Goal: Information Seeking & Learning: Check status

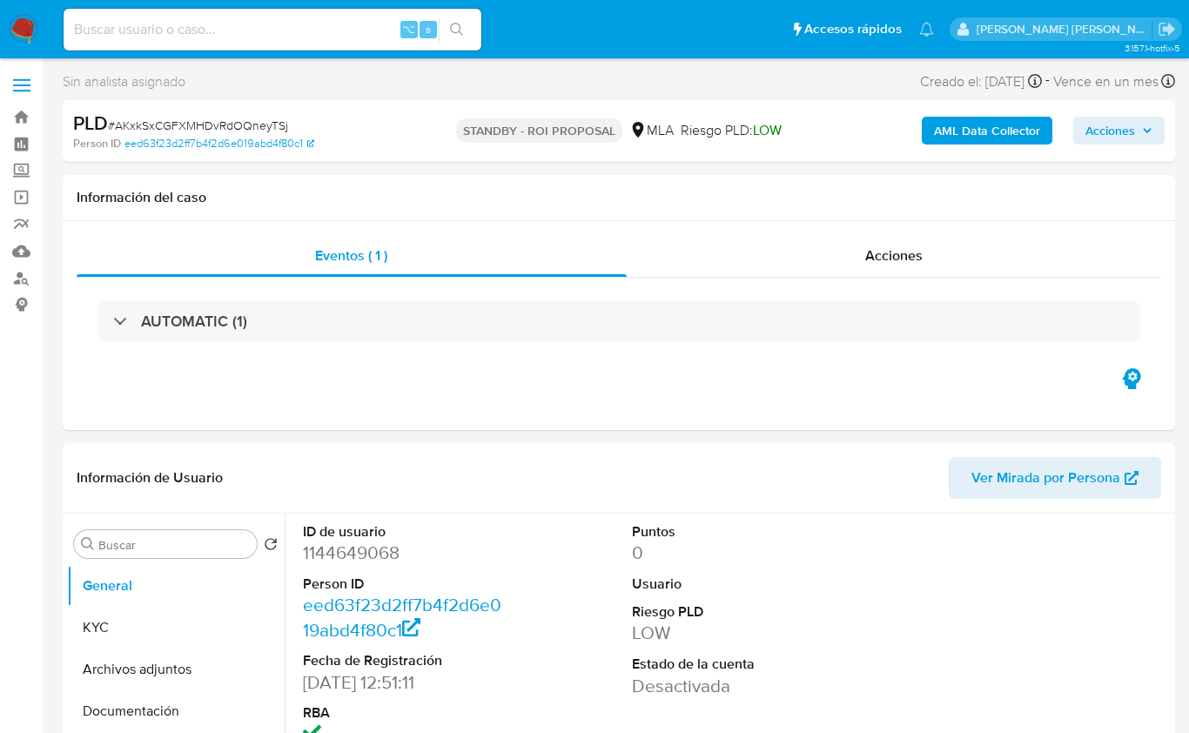
select select "10"
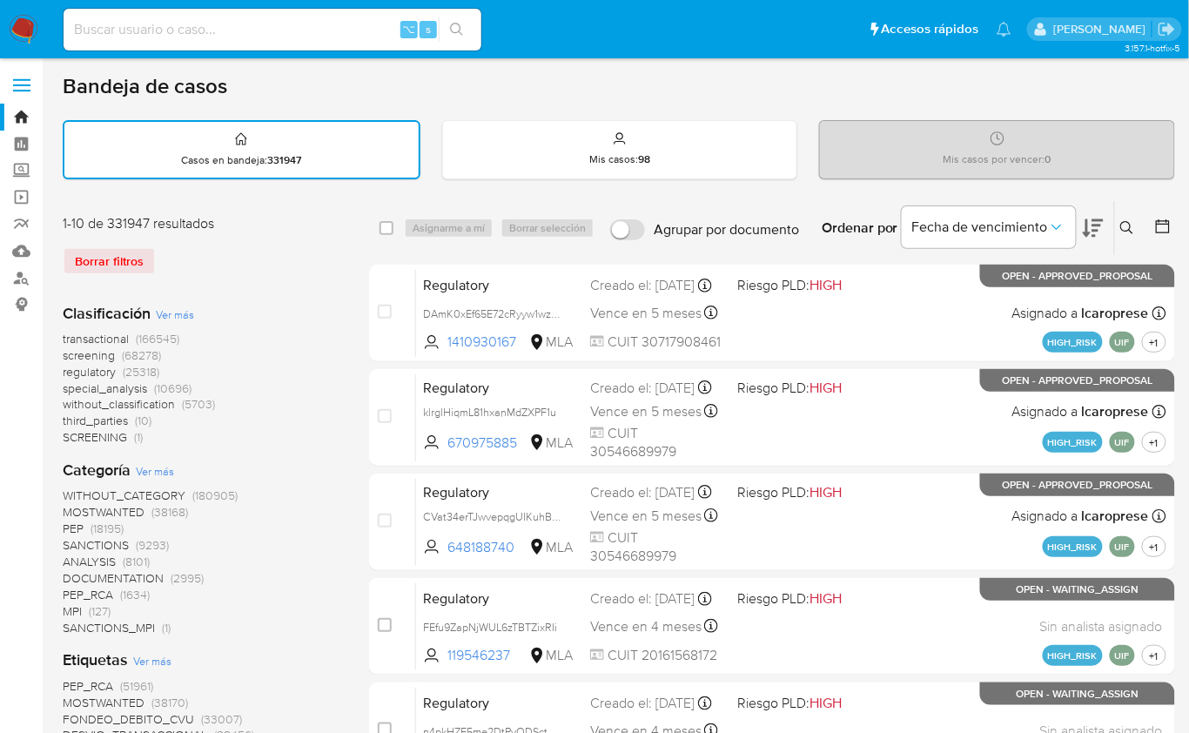
click at [1135, 227] on button at bounding box center [1129, 228] width 29 height 21
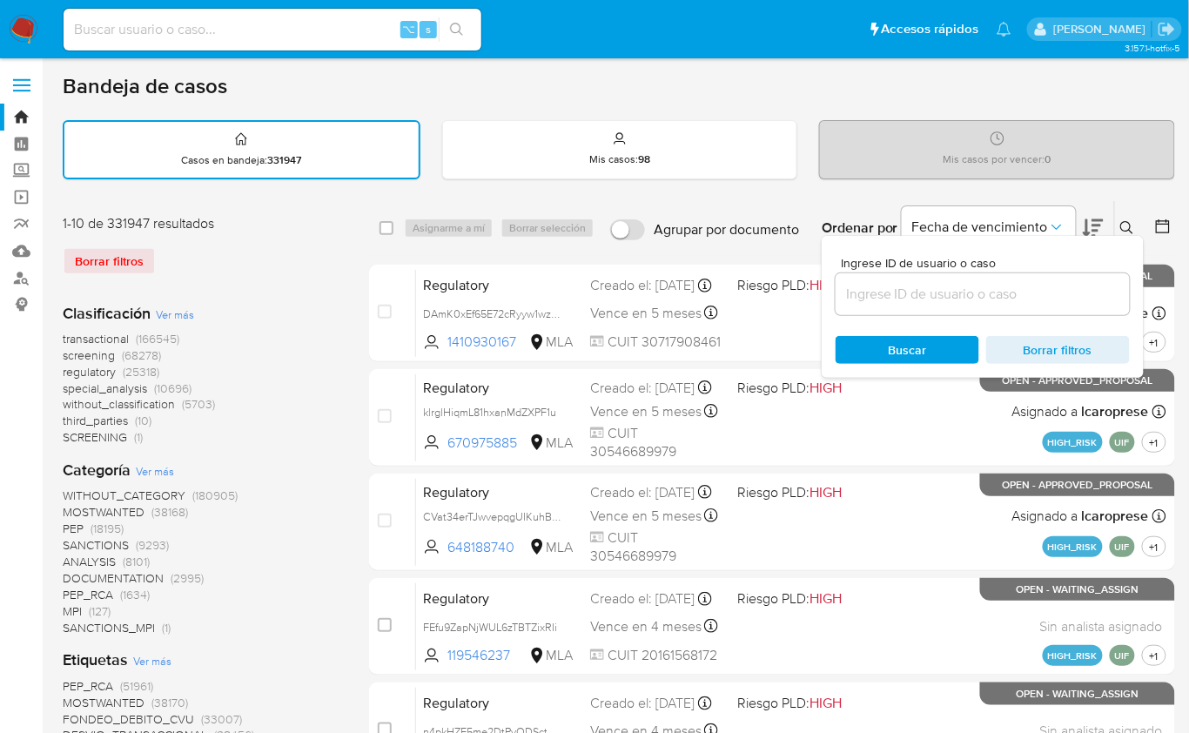
click at [1054, 283] on input at bounding box center [983, 294] width 294 height 23
click at [1051, 285] on input at bounding box center [983, 294] width 294 height 23
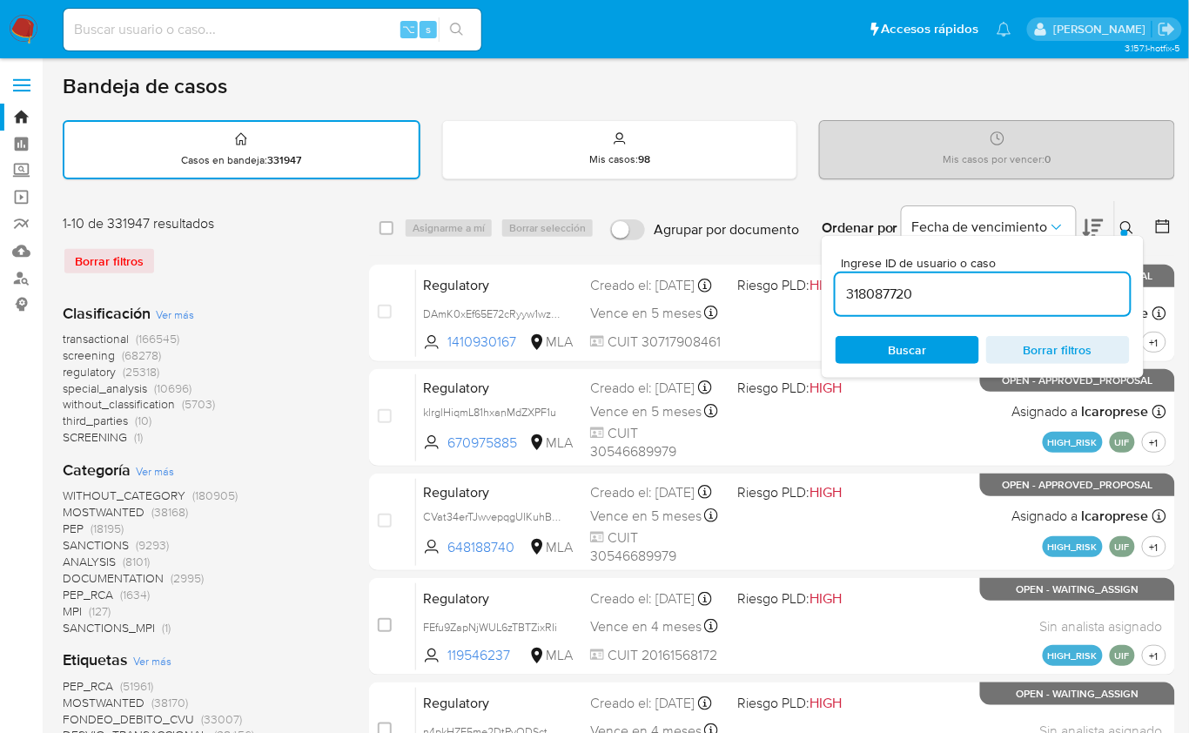
type input "318087720"
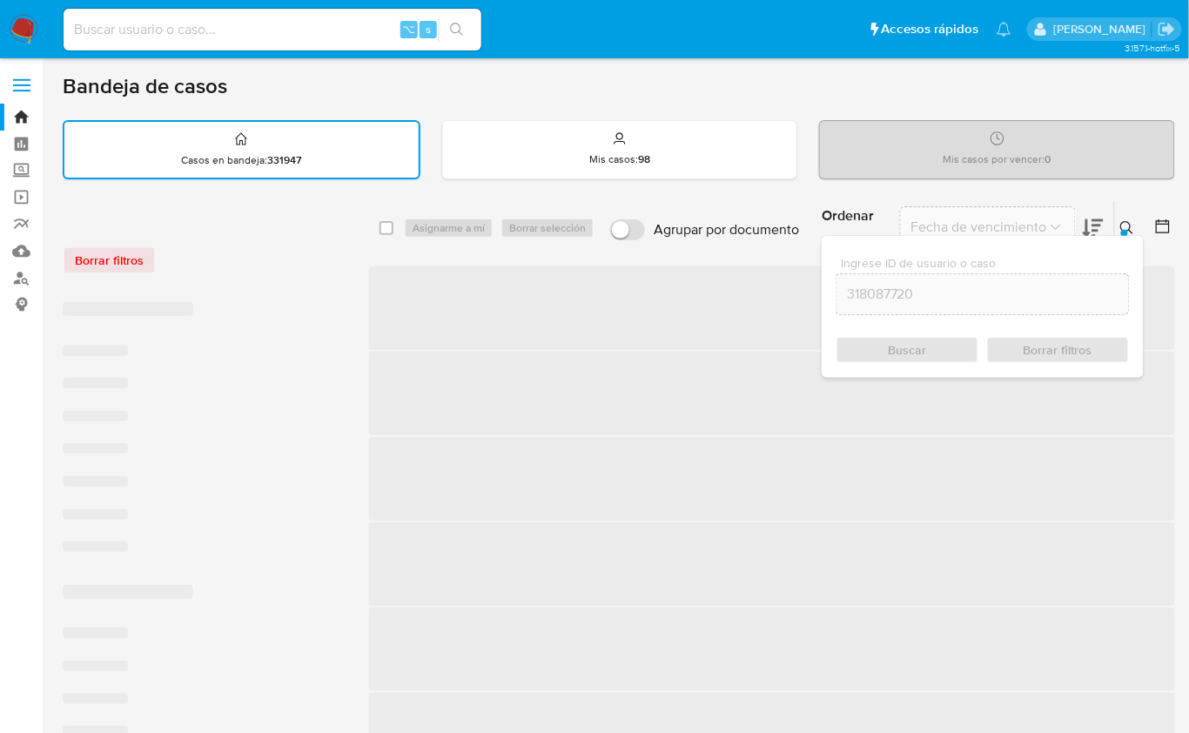
click at [1121, 224] on icon at bounding box center [1126, 227] width 13 height 13
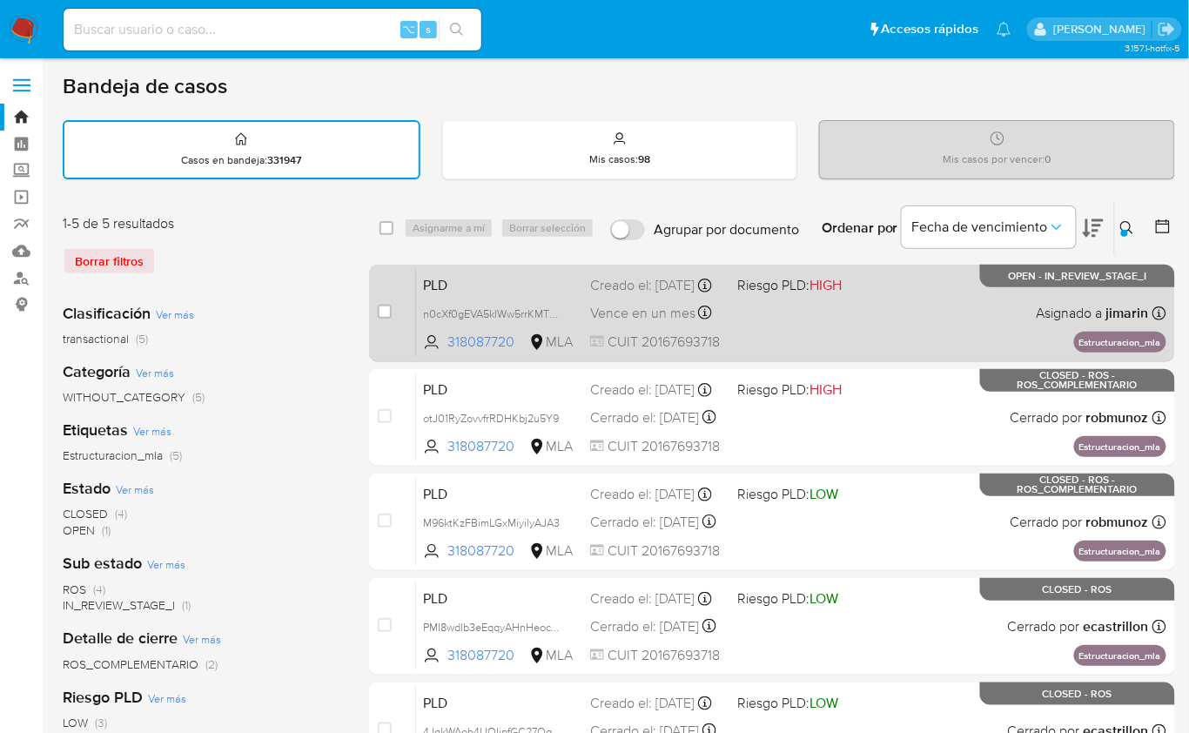
click at [890, 322] on div "PLD n0cXf0gEVA5kIWw5rrKMTQzZ 318087720 MLA Riesgo PLD: HIGH Creado el: 12/08/20…" at bounding box center [791, 313] width 750 height 88
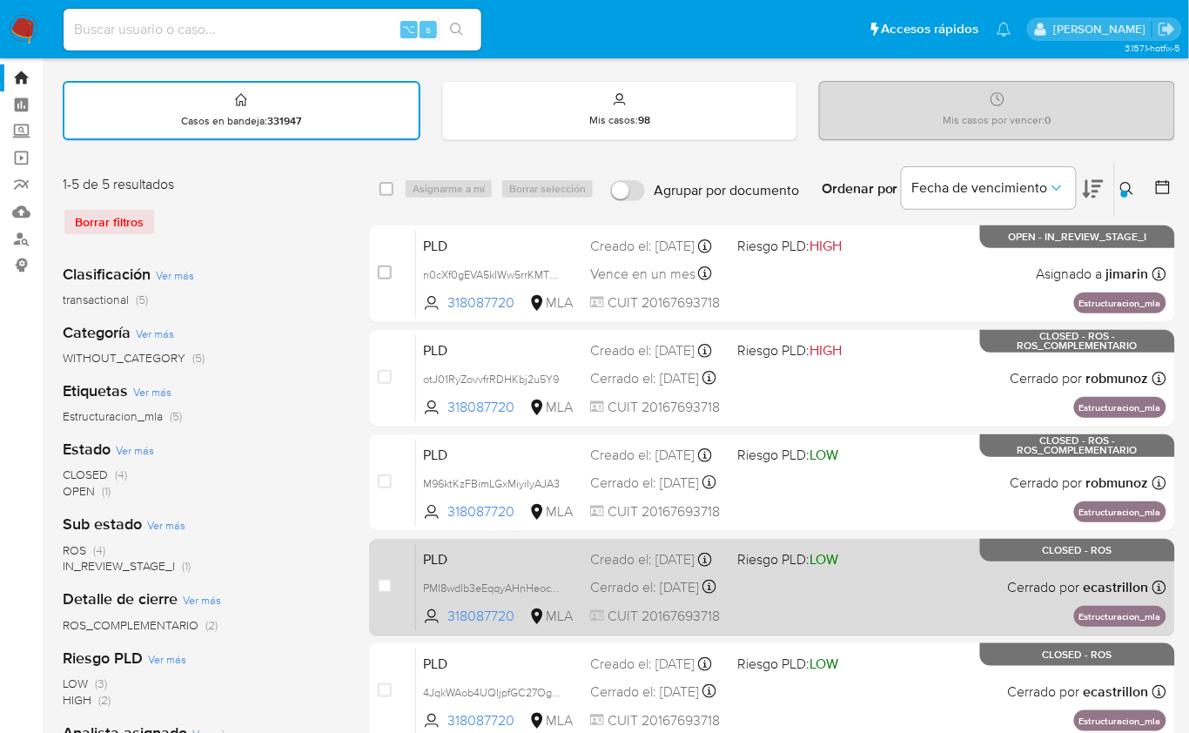
scroll to position [57, 0]
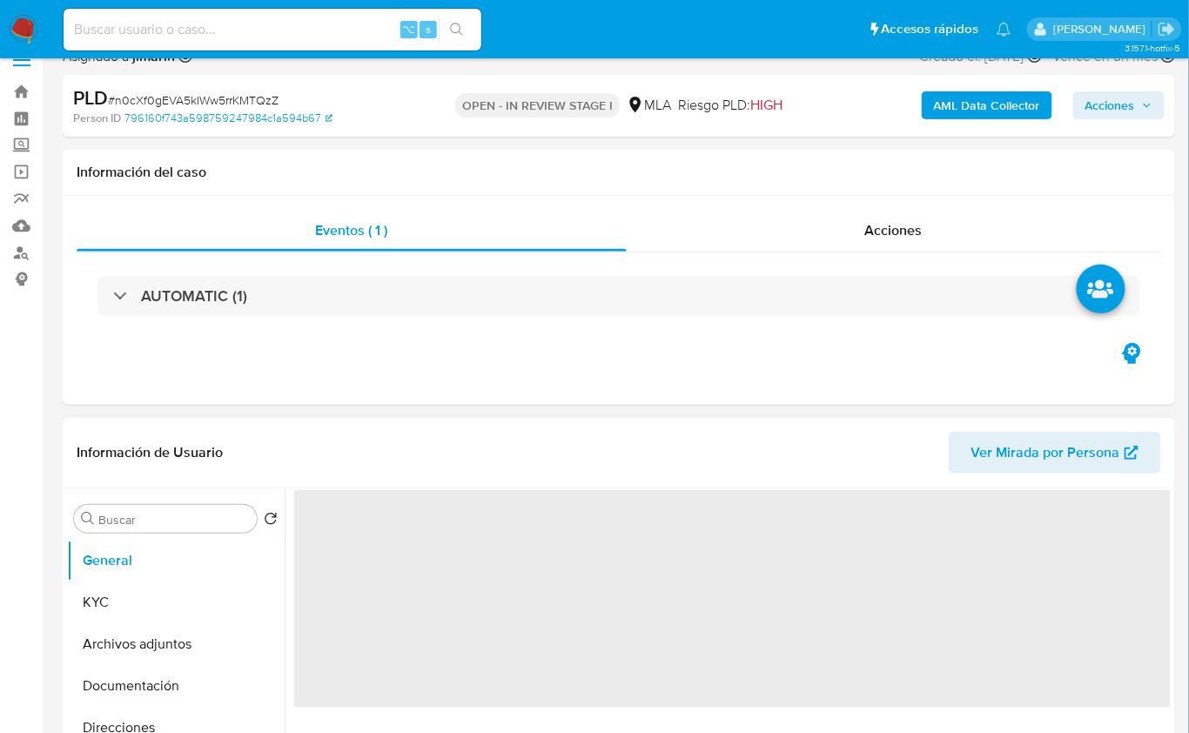
scroll to position [137, 0]
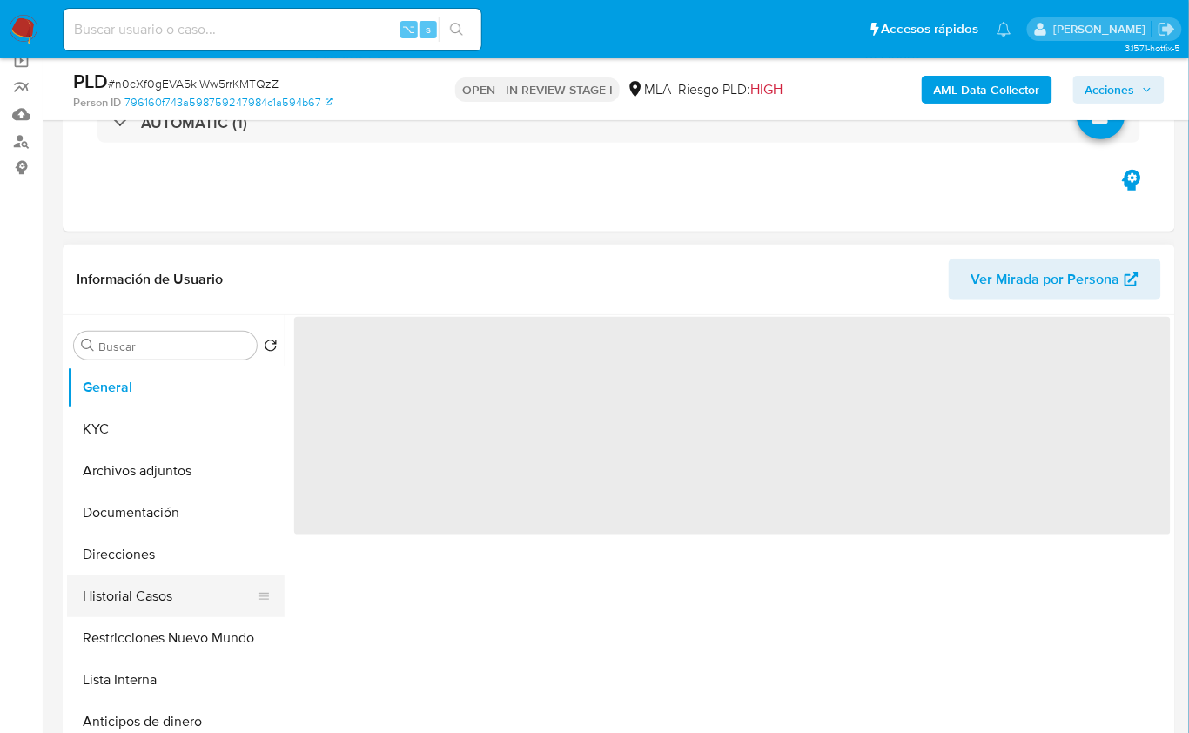
click at [171, 600] on button "Historial Casos" at bounding box center [169, 596] width 204 height 42
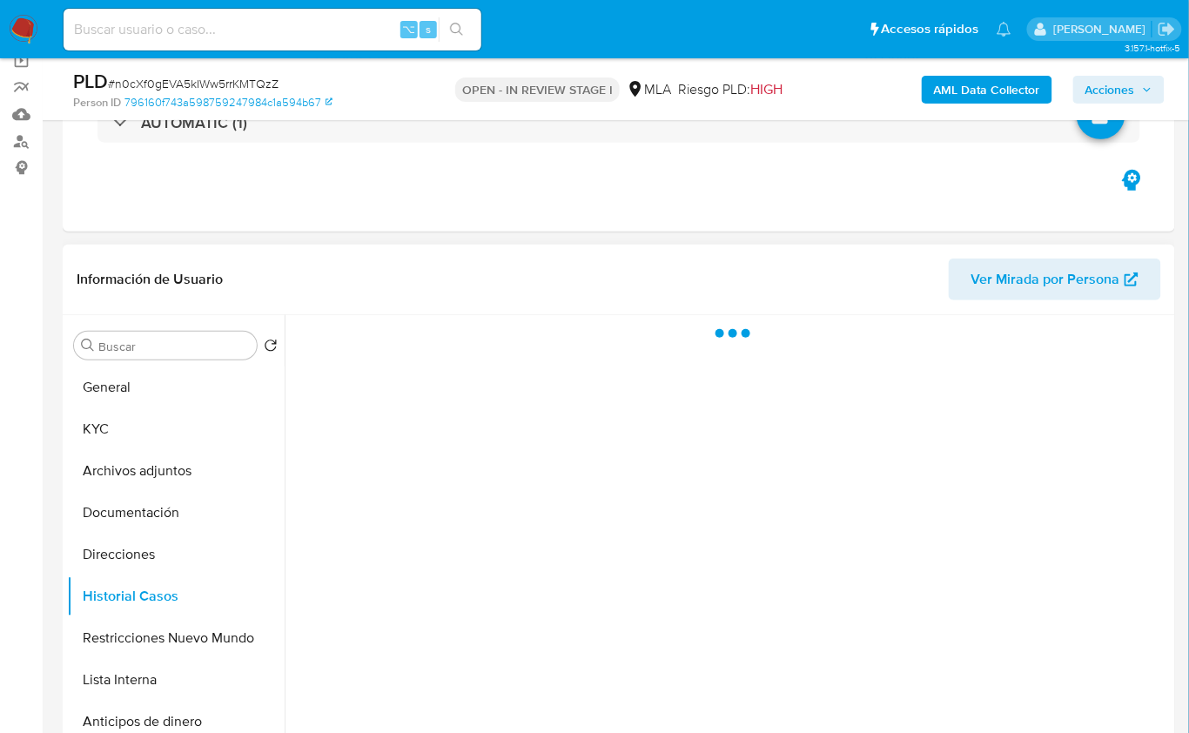
click at [350, 297] on header "Información de Usuario Ver Mirada por Persona" at bounding box center [619, 280] width 1085 height 42
select select "10"
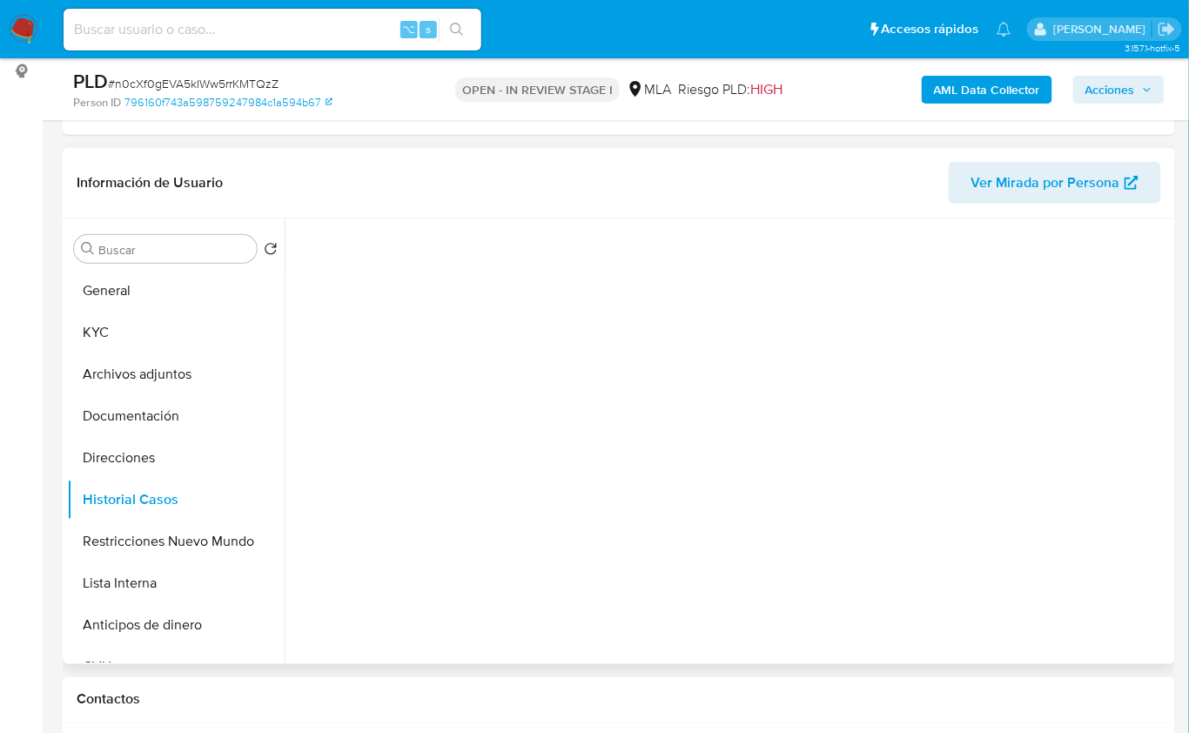
scroll to position [314, 0]
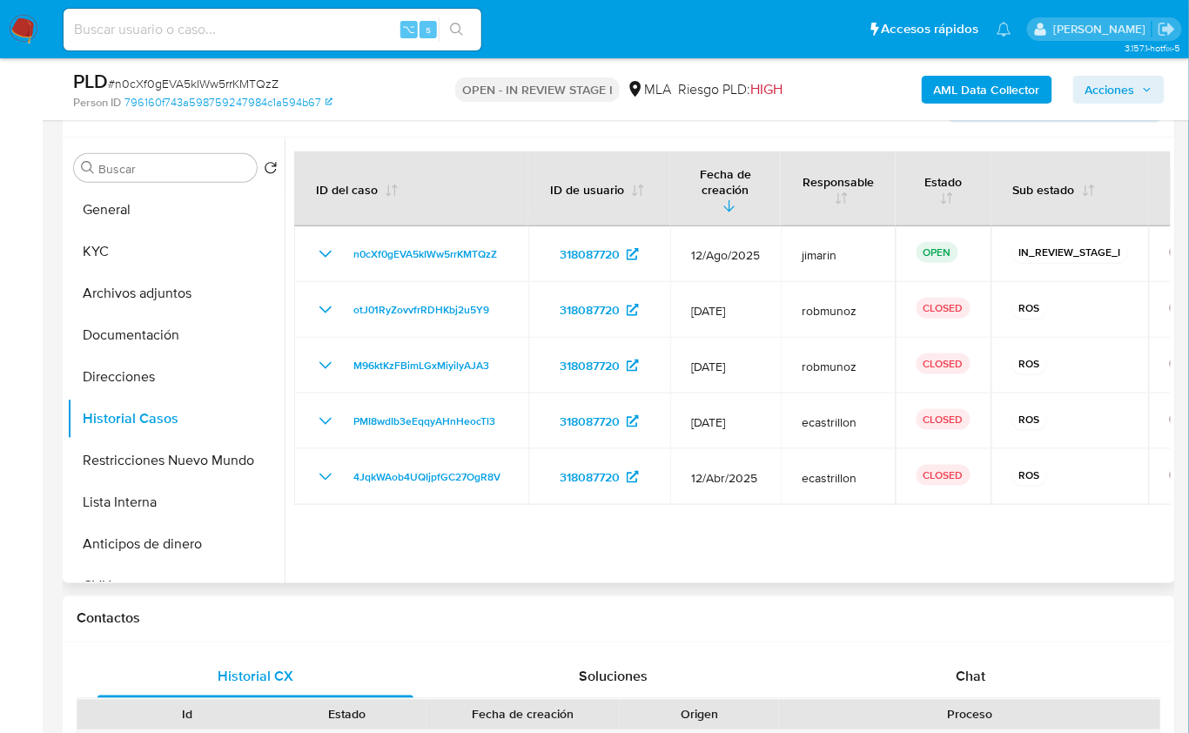
click at [1002, 574] on div at bounding box center [728, 361] width 886 height 446
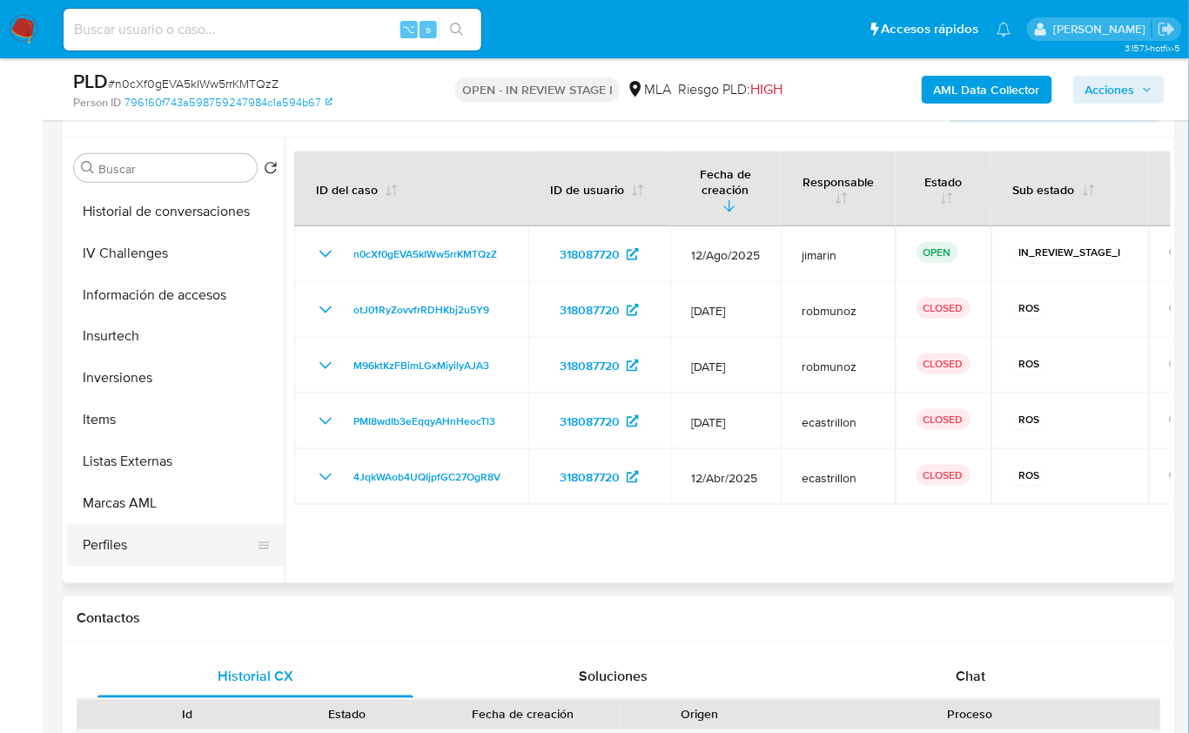
scroll to position [777, 0]
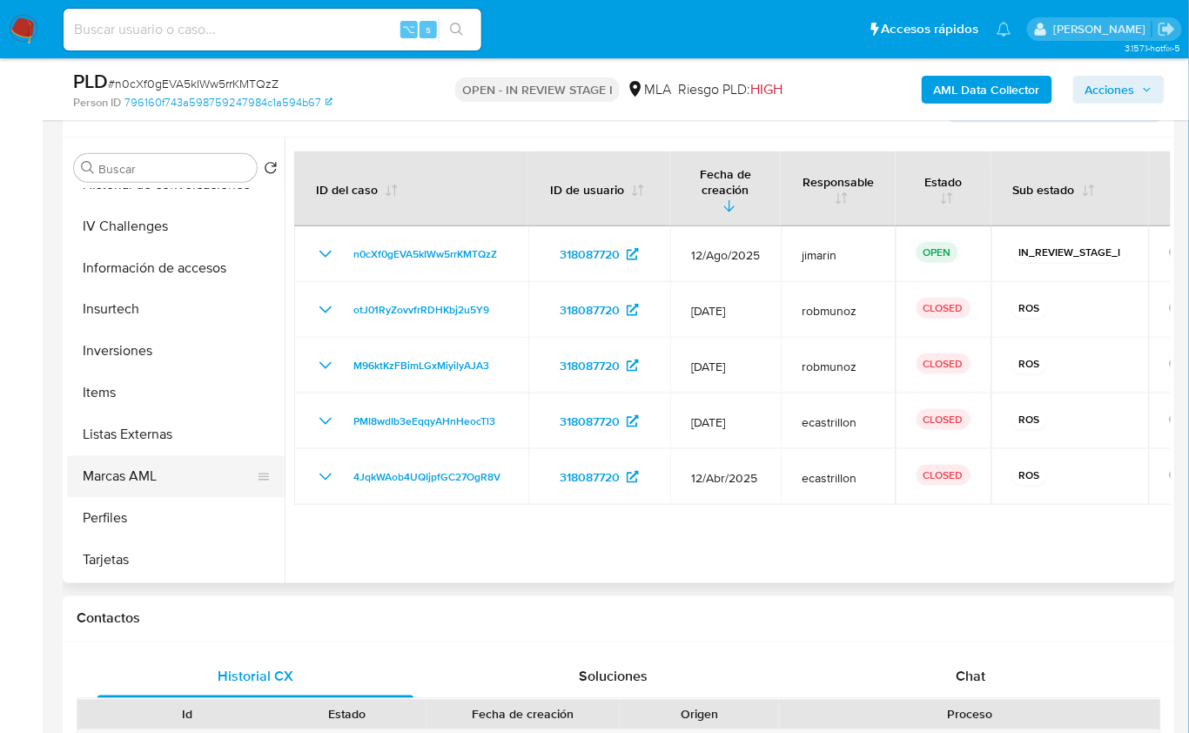
click at [162, 479] on button "Marcas AML" at bounding box center [169, 477] width 204 height 42
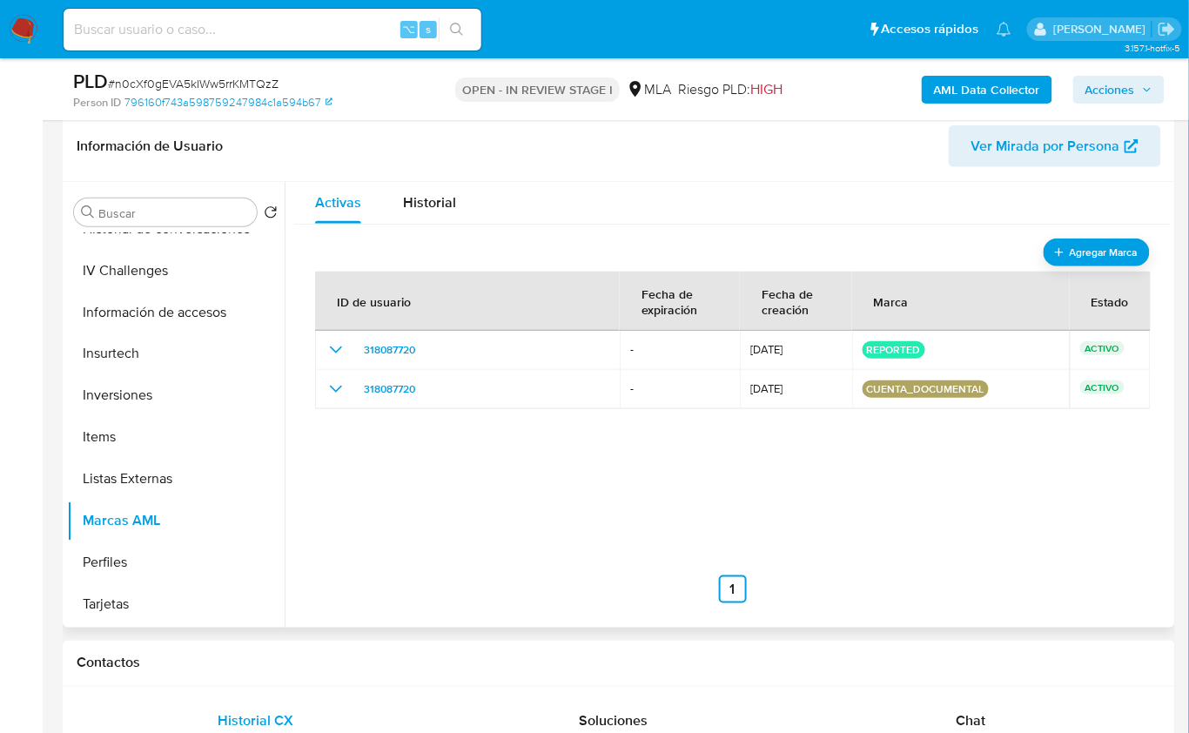
scroll to position [278, 0]
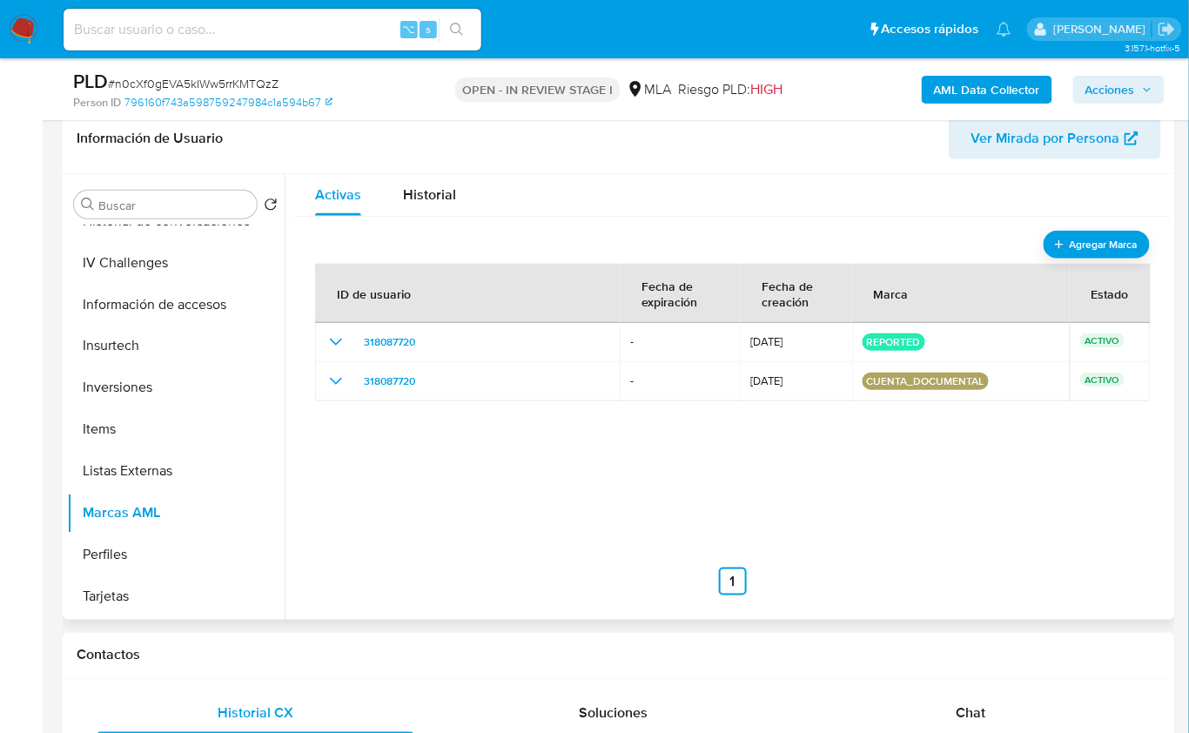
click at [977, 597] on div "Agregar Marca ID de usuario Fecha de expiración Fecha de creación Marca Estado …" at bounding box center [732, 413] width 876 height 393
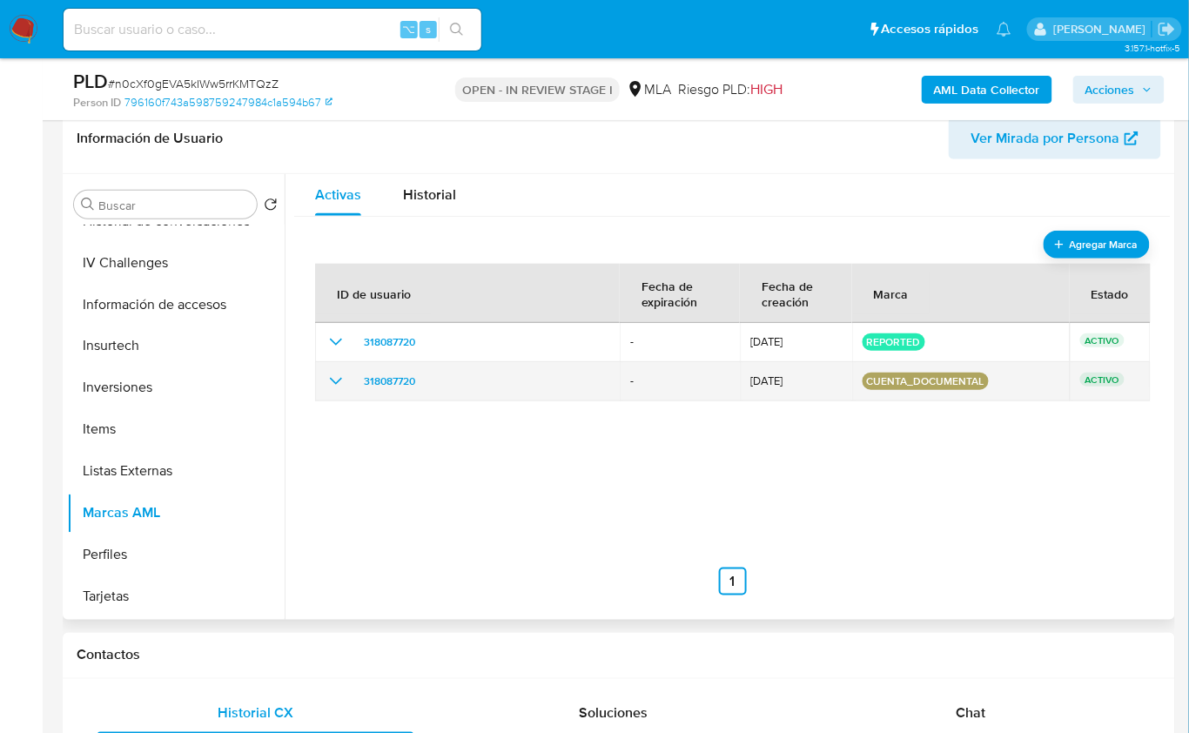
click at [337, 379] on icon "show_hidden_detail_by_id_318087720" at bounding box center [336, 381] width 21 height 21
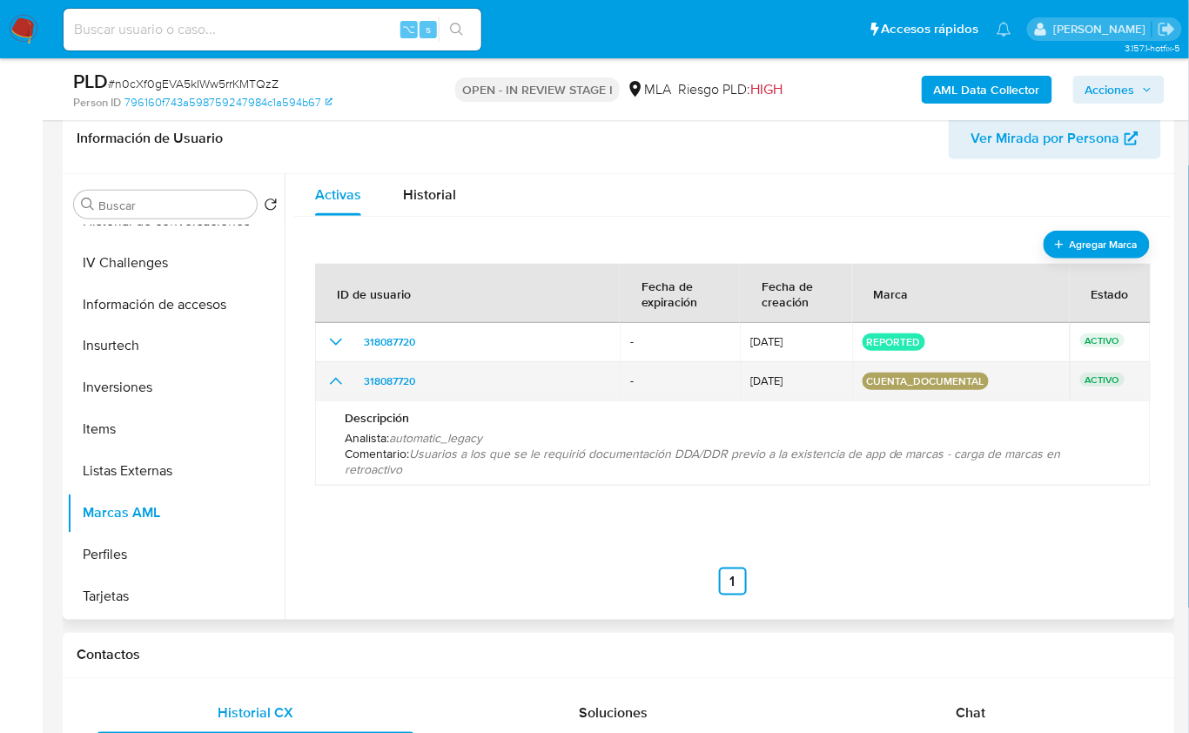
click at [336, 379] on icon "show_hidden_detail_by_id_318087720" at bounding box center [336, 381] width 12 height 7
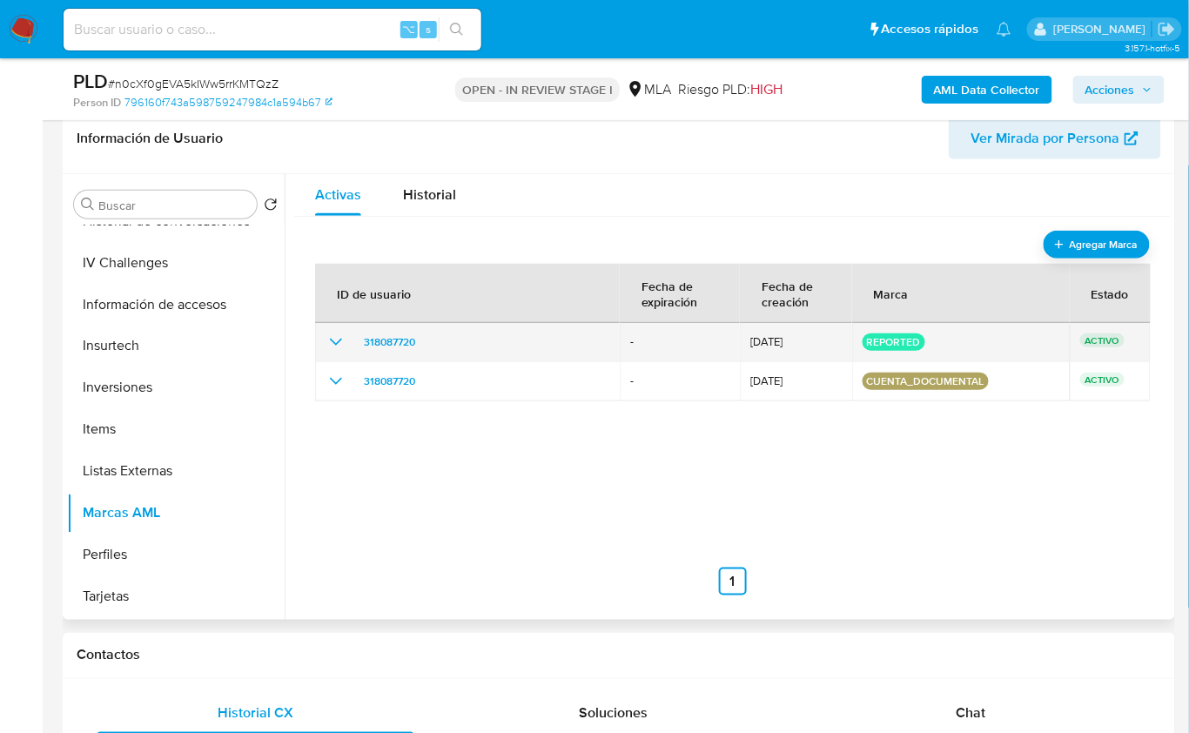
click at [339, 344] on icon "show_hidden_detail_by_id_318087720" at bounding box center [336, 342] width 21 height 21
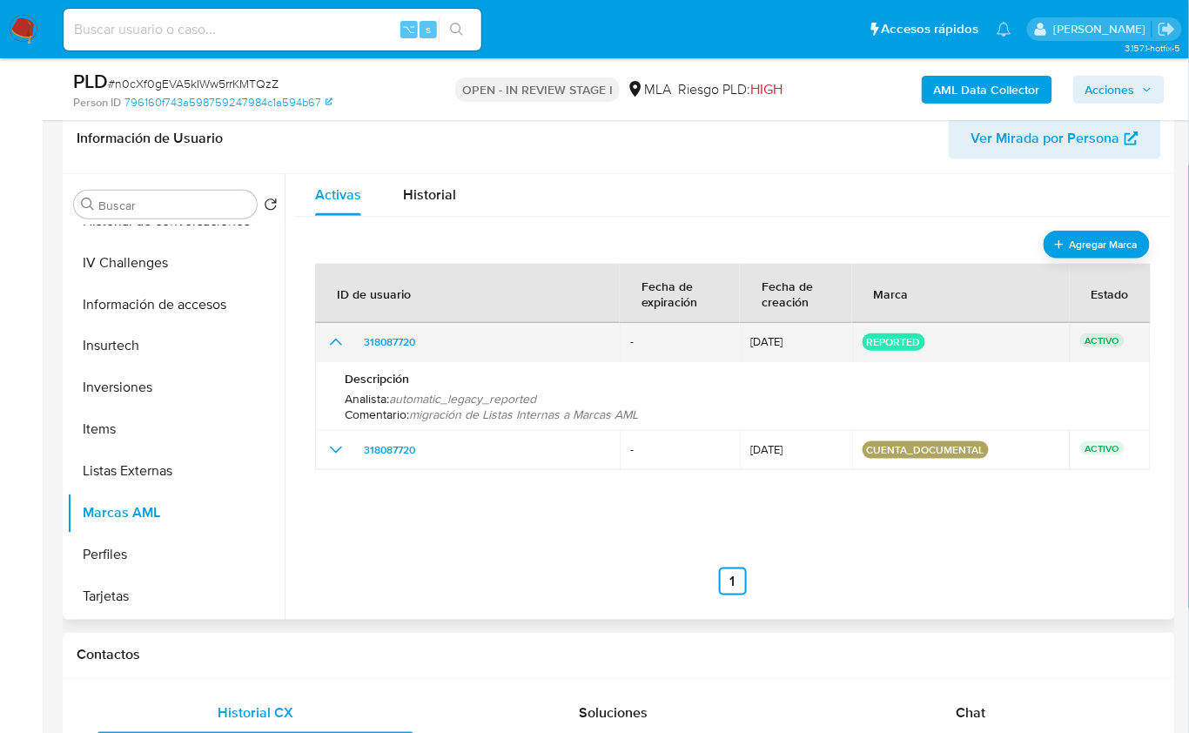
click at [337, 343] on icon "show_hidden_detail_by_id_318087720" at bounding box center [336, 342] width 21 height 21
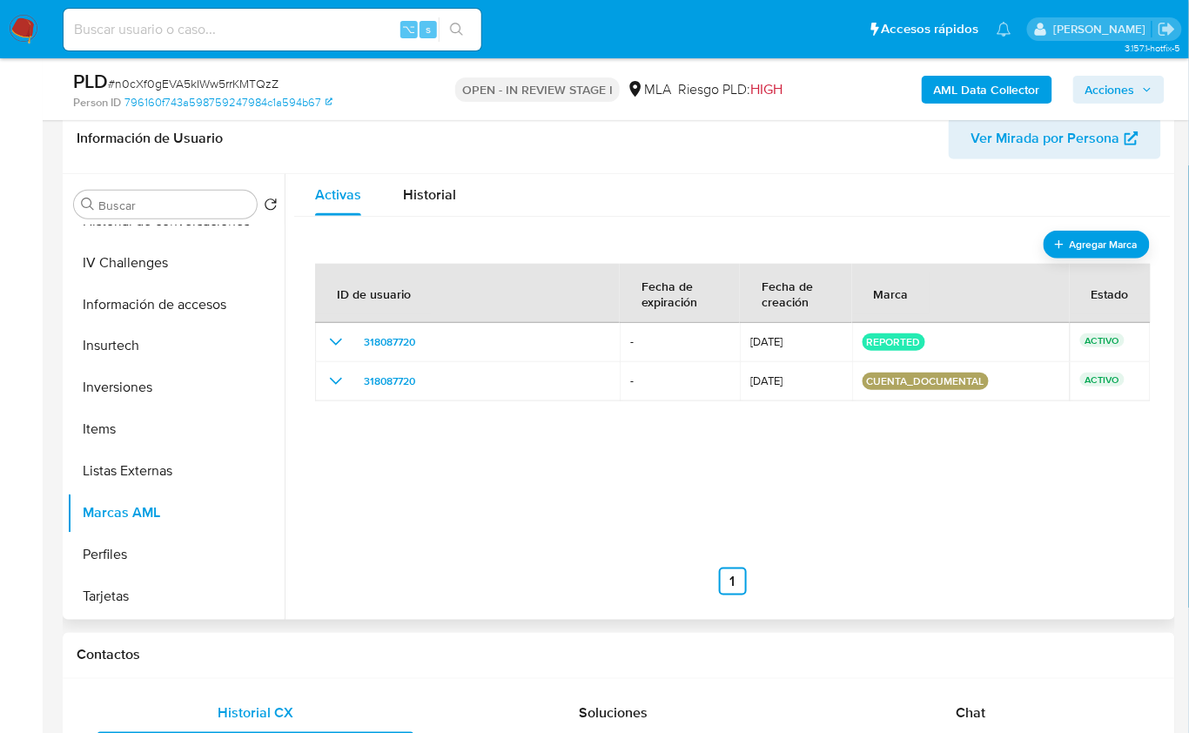
click at [347, 471] on div "ID de usuario Fecha de expiración [DEMOGRAPHIC_DATA] de creación Marca Estado 3…" at bounding box center [732, 421] width 835 height 348
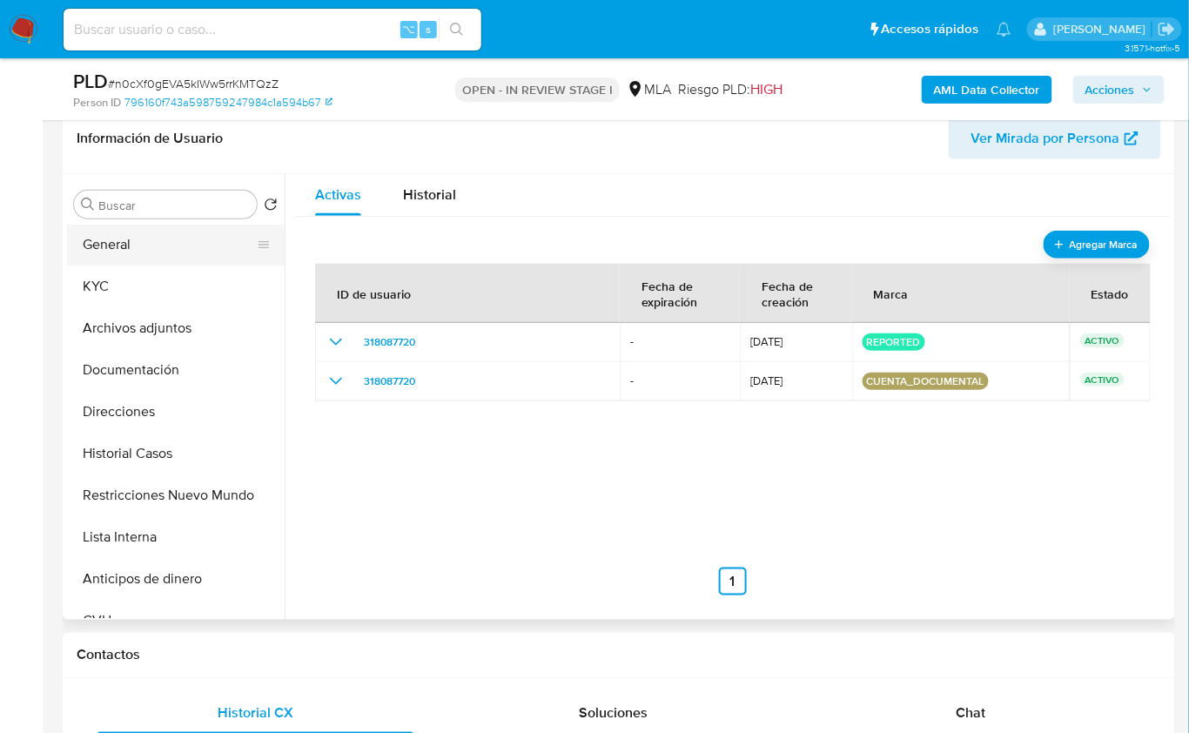
scroll to position [0, 0]
click at [144, 257] on button "General" at bounding box center [169, 246] width 204 height 42
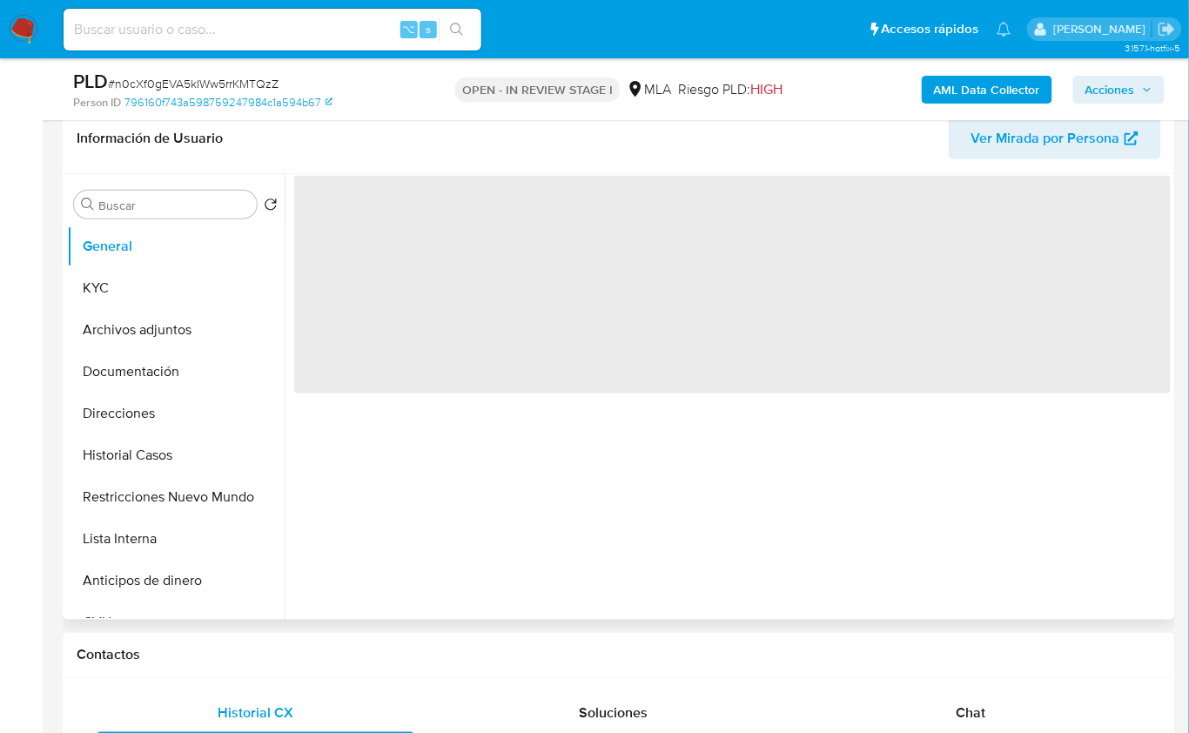
click at [450, 563] on div "‌" at bounding box center [728, 397] width 886 height 446
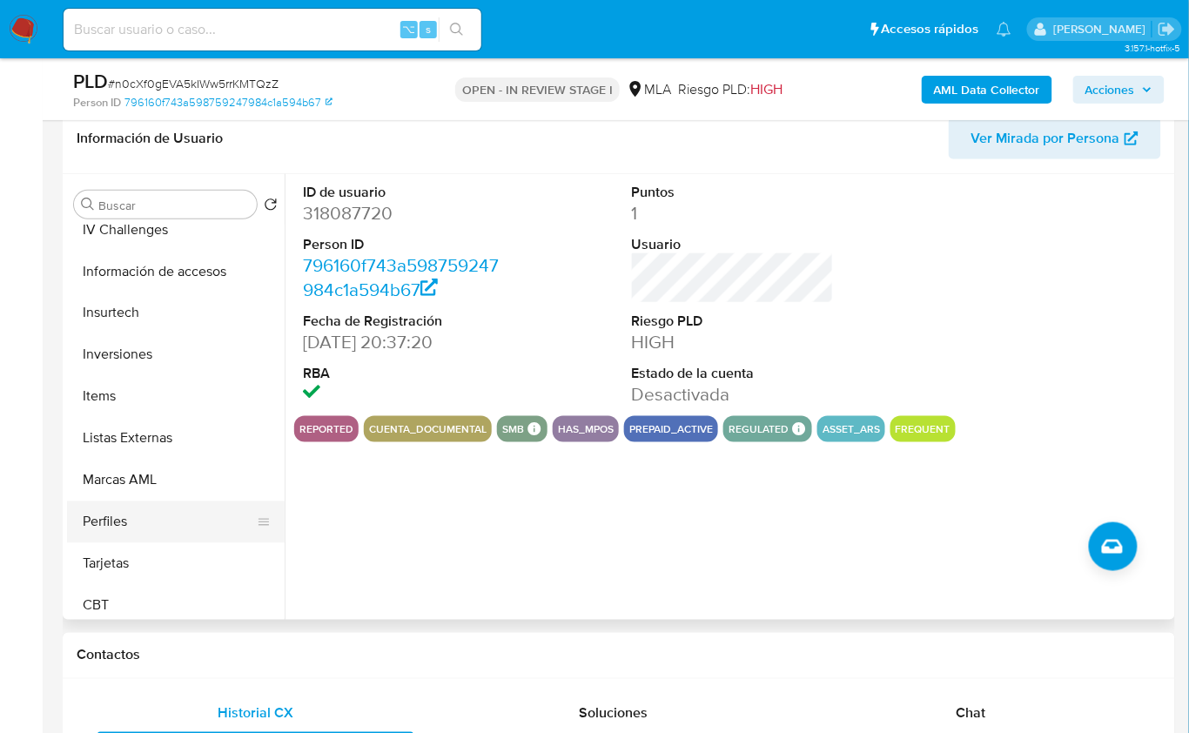
scroll to position [818, 0]
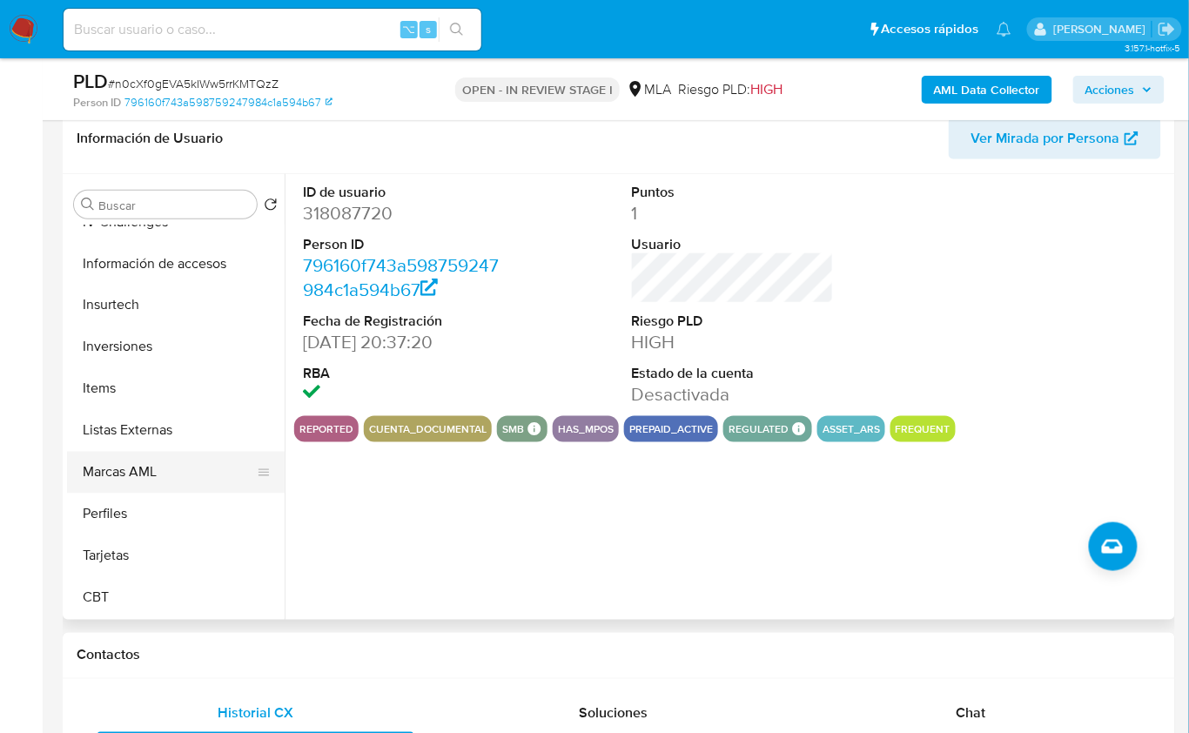
click at [136, 473] on button "Marcas AML" at bounding box center [169, 473] width 204 height 42
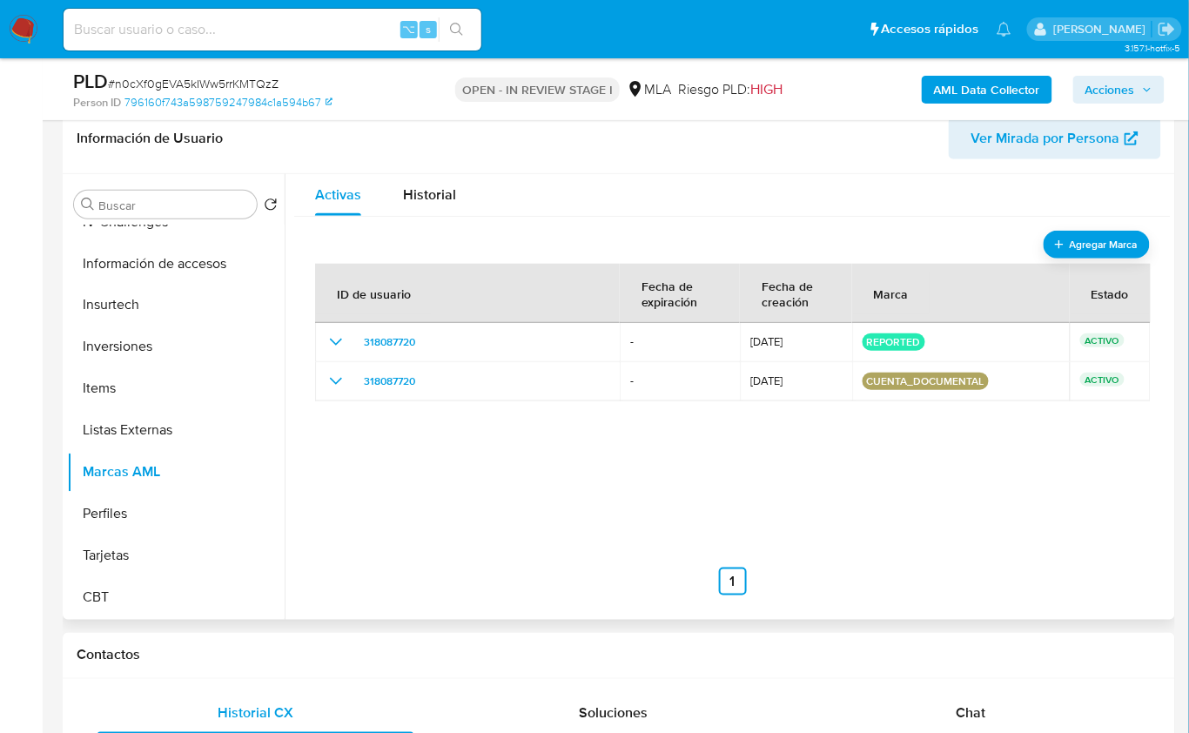
click at [491, 554] on nav "Anterior 1 Siguiente" at bounding box center [732, 568] width 835 height 56
click at [426, 200] on span "Historial" at bounding box center [429, 195] width 53 height 20
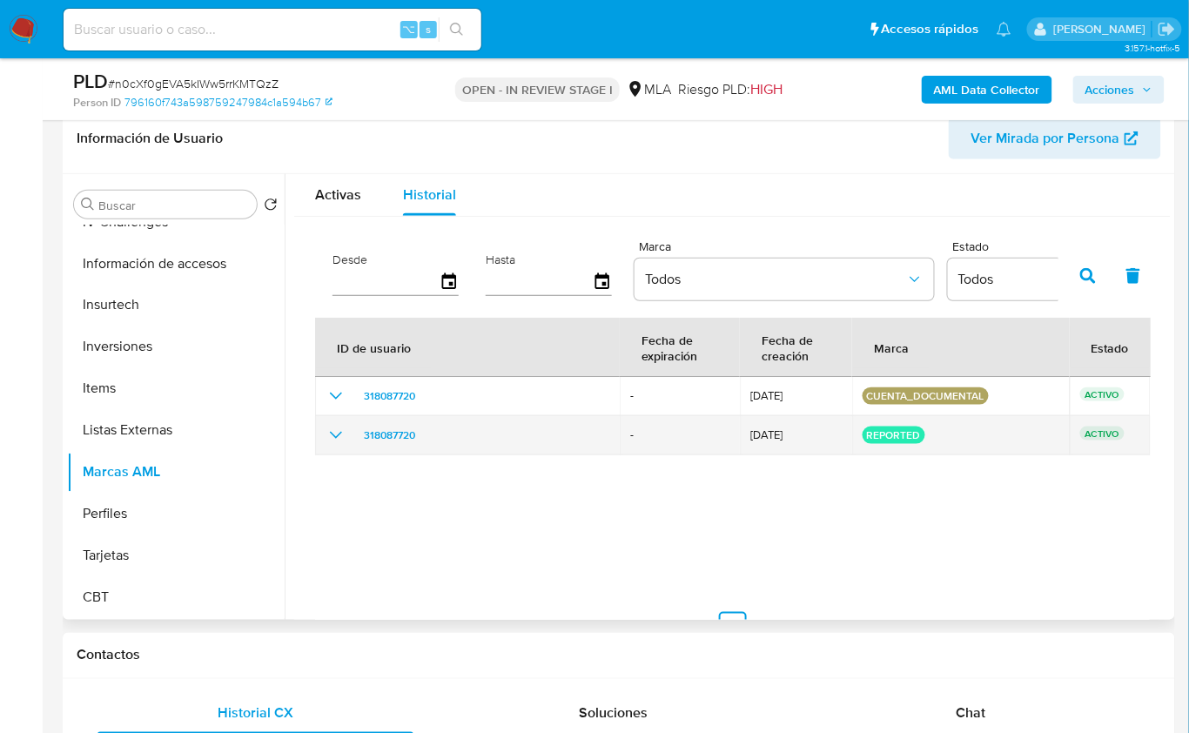
click at [334, 439] on icon "show_hidden_detail_by_id_318087720" at bounding box center [336, 435] width 21 height 21
click at [332, 434] on icon "show_hidden_detail_by_id_318087720" at bounding box center [336, 435] width 21 height 21
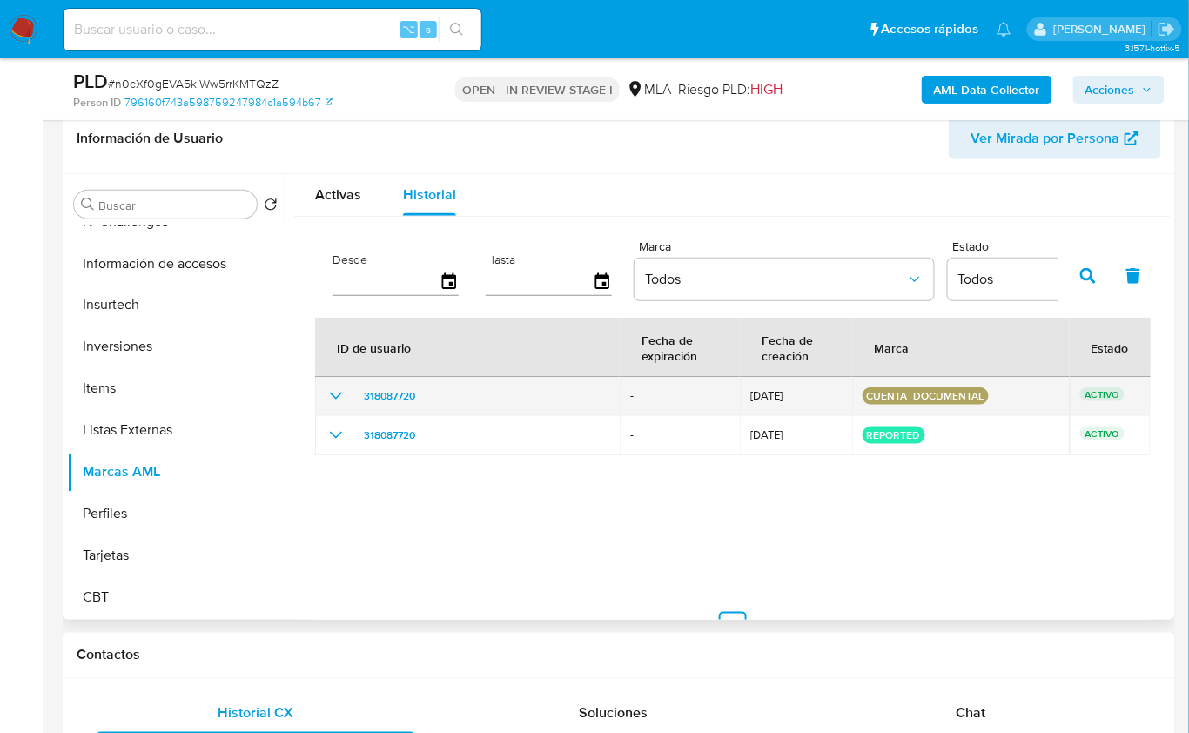
click at [335, 400] on icon "show_hidden_detail_by_id_318087720" at bounding box center [336, 396] width 21 height 21
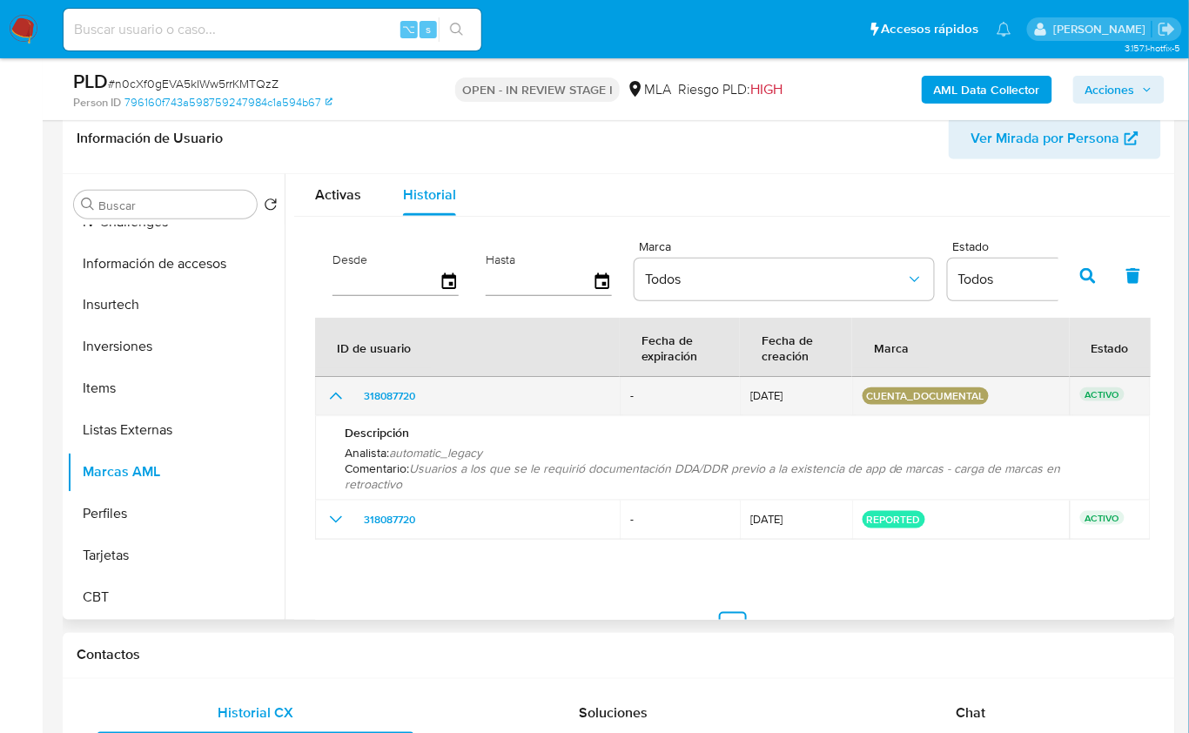
click at [333, 394] on icon "show_hidden_detail_by_id_318087720" at bounding box center [336, 396] width 21 height 21
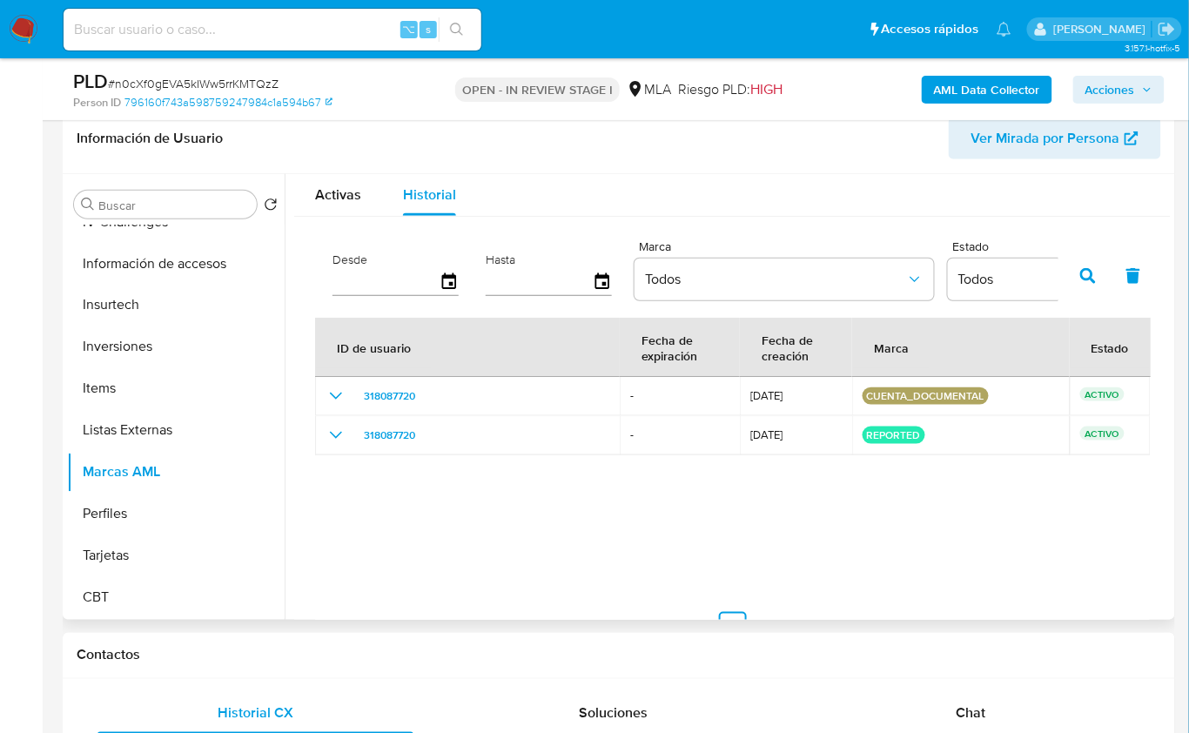
click at [376, 493] on div "ID de usuario Fecha de expiración Fecha de creación Marca Estado 318087720 - [D…" at bounding box center [732, 479] width 835 height 322
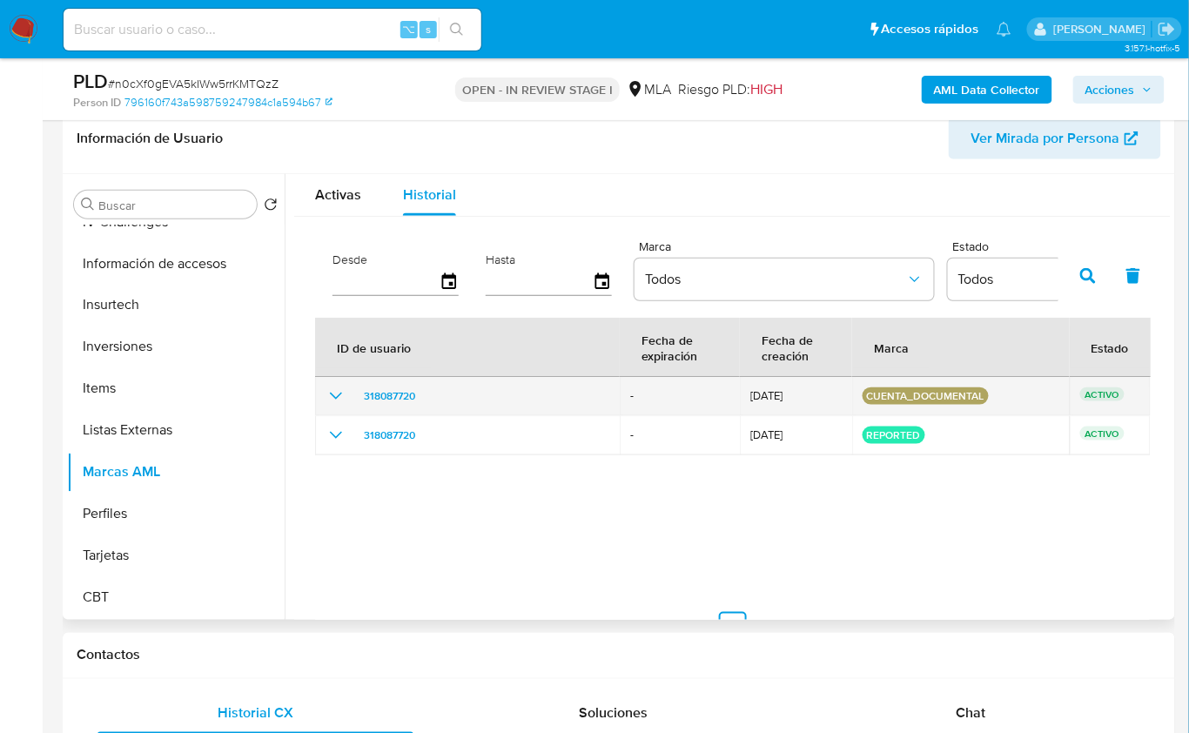
click at [334, 391] on icon "show_hidden_detail_by_id_318087720" at bounding box center [336, 396] width 21 height 21
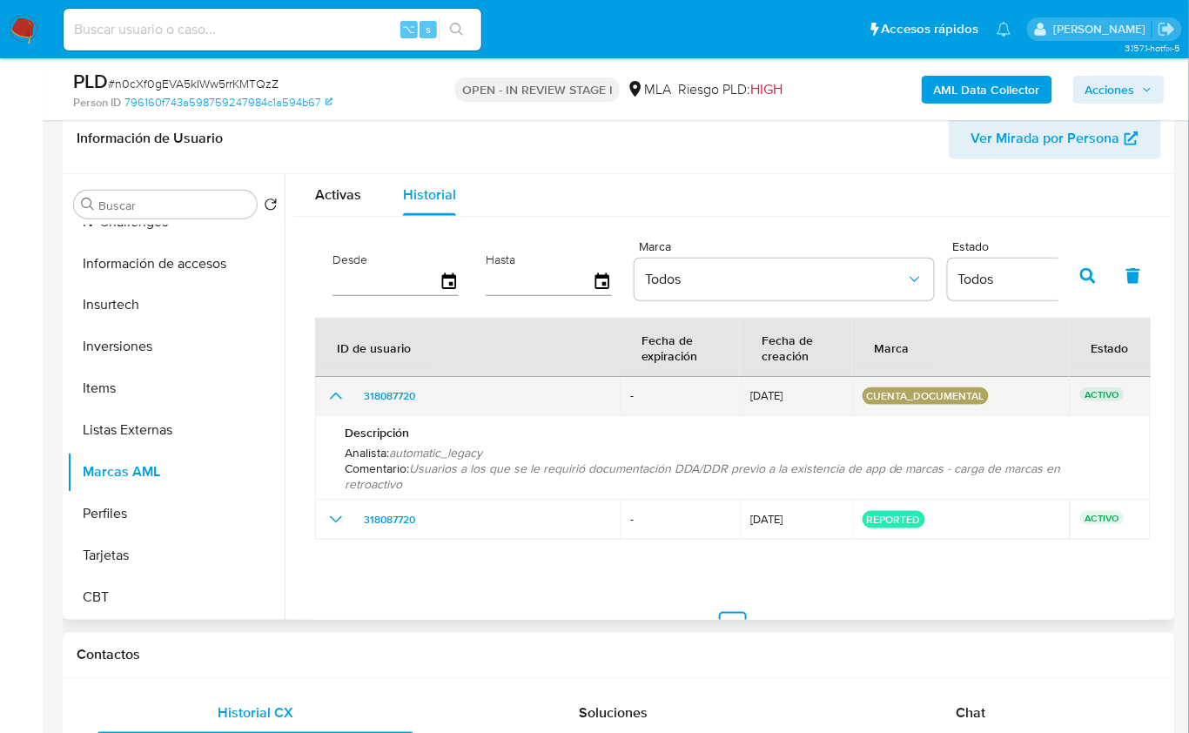
click at [335, 396] on icon "show_hidden_detail_by_id_318087720" at bounding box center [336, 396] width 21 height 21
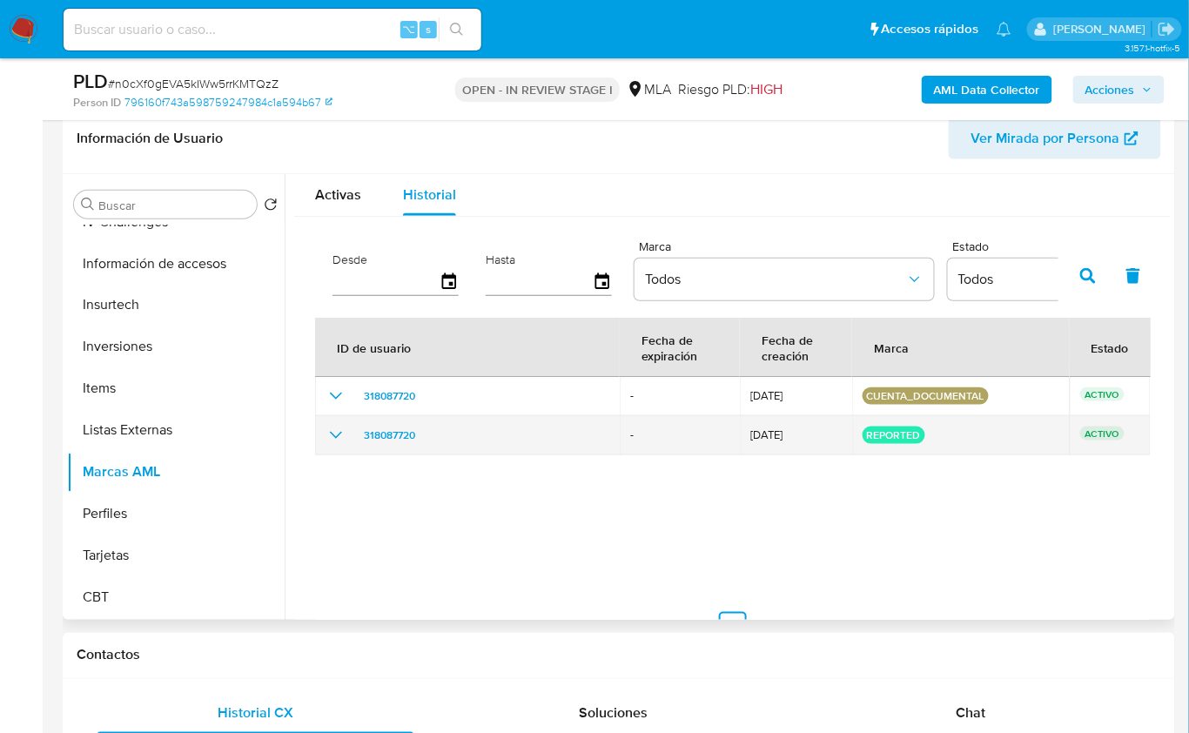
click at [331, 428] on icon "show_hidden_detail_by_id_318087720" at bounding box center [336, 435] width 21 height 21
click at [332, 428] on icon "show_hidden_detail_by_id_318087720" at bounding box center [336, 435] width 21 height 21
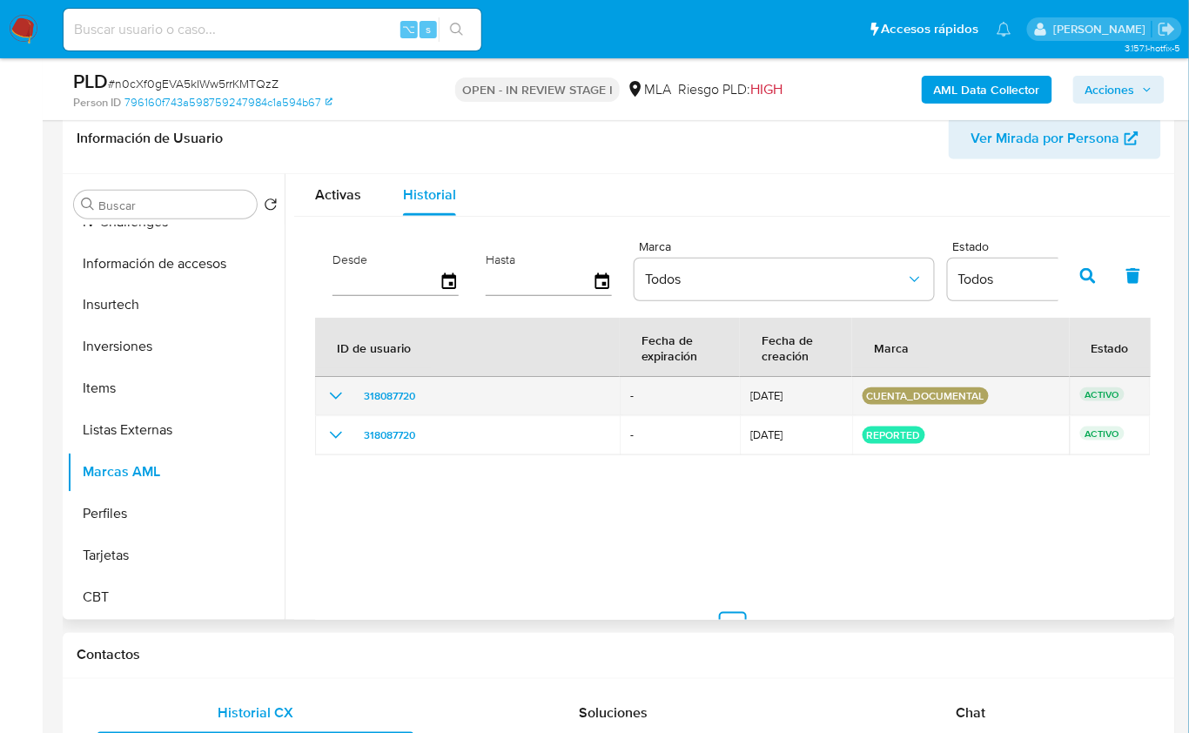
click at [332, 396] on icon "show_hidden_detail_by_id_318087720" at bounding box center [336, 396] width 21 height 21
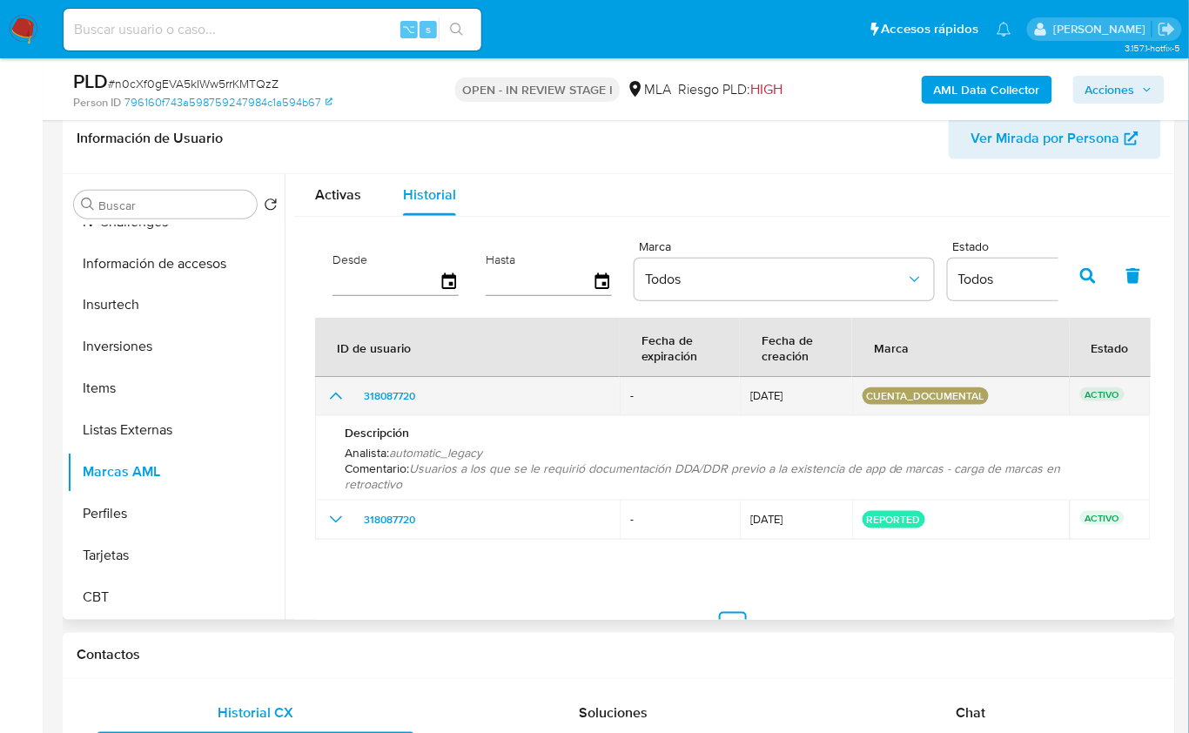
click at [332, 393] on icon "show_hidden_detail_by_id_318087720" at bounding box center [336, 396] width 21 height 21
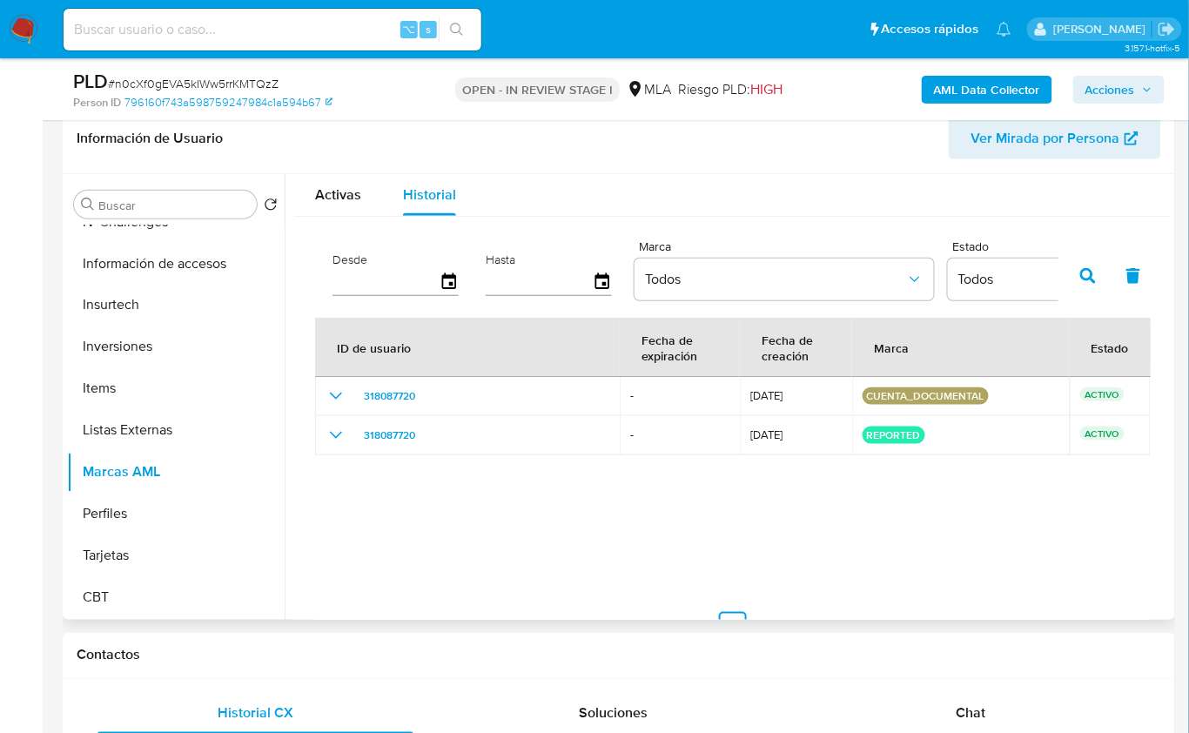
click at [441, 488] on div "ID de usuario Fecha de expiración Fecha de creación Marca Estado 318087720 - [D…" at bounding box center [732, 479] width 835 height 322
click at [601, 519] on div "ID de usuario Fecha de expiración Fecha de creación Marca Estado 318087720 - [D…" at bounding box center [732, 479] width 835 height 322
click at [581, 508] on div "ID de usuario Fecha de expiración Fecha de creación Marca Estado 318087720 - [D…" at bounding box center [732, 479] width 835 height 322
click at [581, 507] on div "ID de usuario Fecha de expiración Fecha de creación Marca Estado 318087720 - [D…" at bounding box center [732, 479] width 835 height 322
click at [595, 521] on div "ID de usuario Fecha de expiración Fecha de creación Marca Estado 318087720 - [D…" at bounding box center [732, 479] width 835 height 322
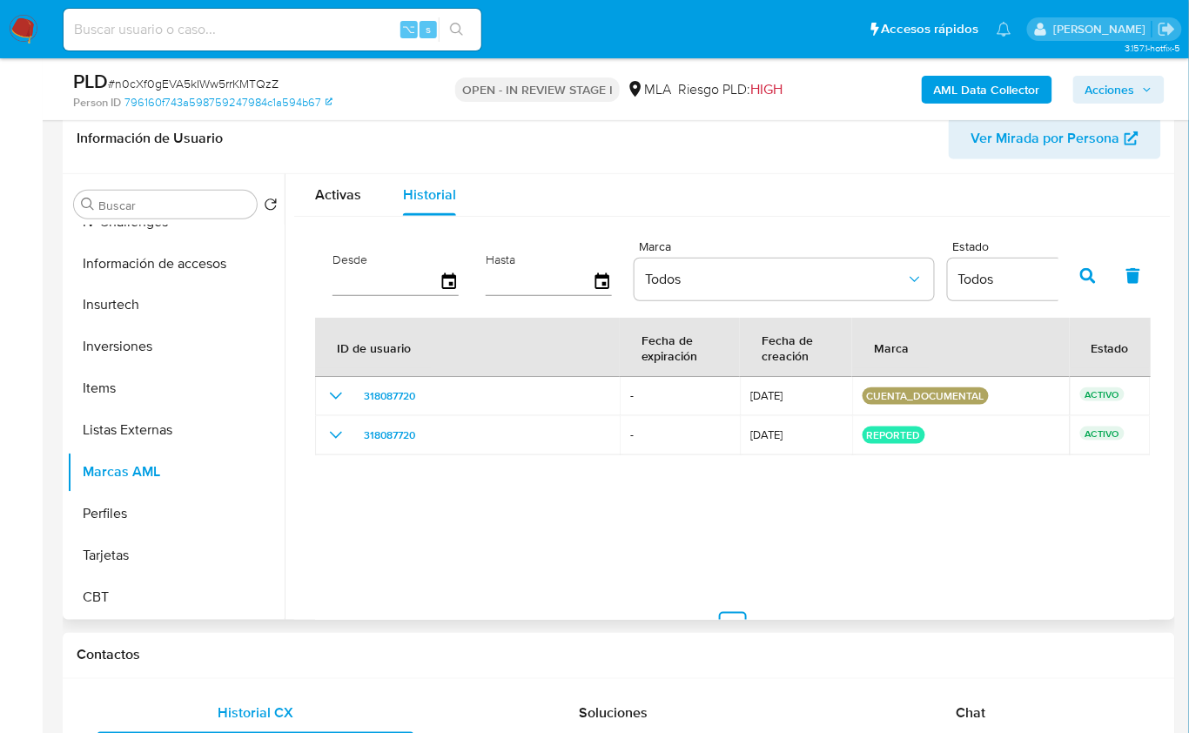
click at [487, 522] on div "ID de usuario Fecha de expiración Fecha de creación Marca Estado 318087720 - [D…" at bounding box center [732, 479] width 835 height 322
click at [491, 520] on div "ID de usuario Fecha de expiración Fecha de creación Marca Estado 318087720 - [D…" at bounding box center [732, 479] width 835 height 322
click at [491, 519] on div "ID de usuario Fecha de expiración Fecha de creación Marca Estado 318087720 - [D…" at bounding box center [732, 479] width 835 height 322
click at [383, 514] on div "ID de usuario Fecha de expiración Fecha de creación Marca Estado 318087720 - [D…" at bounding box center [732, 479] width 835 height 322
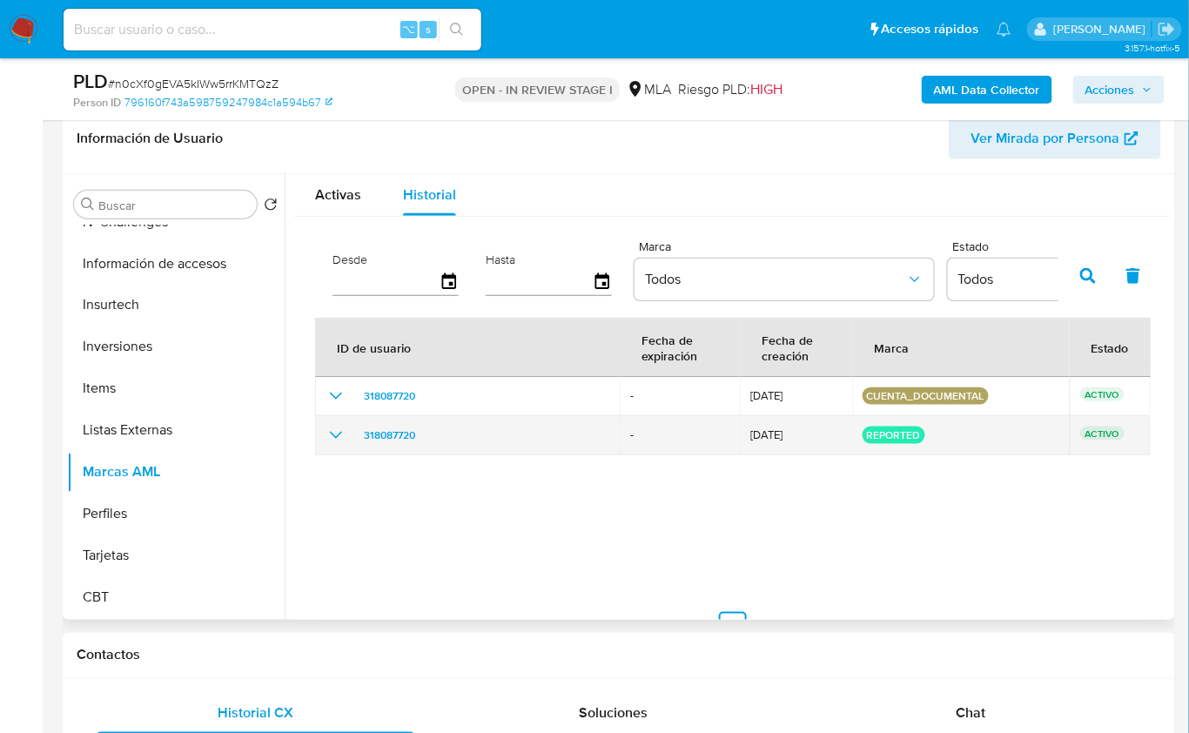
click at [322, 429] on td "318087720" at bounding box center [467, 435] width 305 height 39
click at [327, 432] on icon "show_hidden_detail_by_id_318087720" at bounding box center [336, 435] width 21 height 21
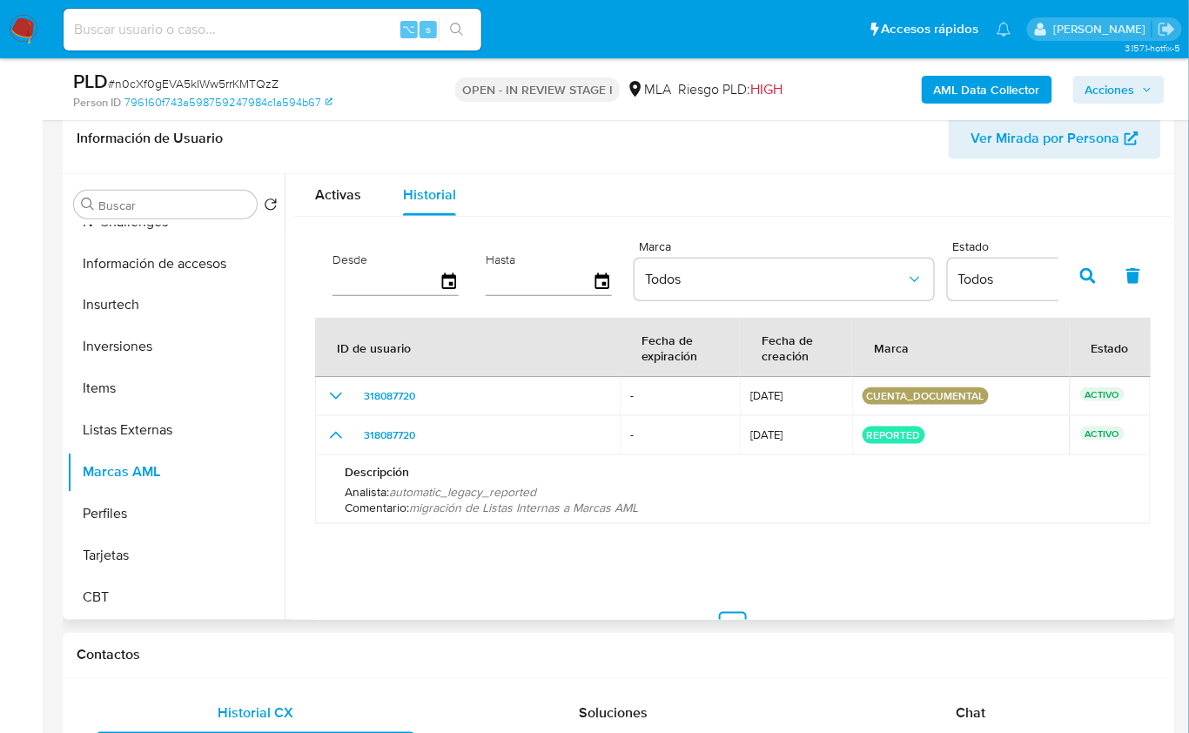
click at [453, 568] on div "ID de usuario Fecha de expiración Fecha de creación Marca Estado 318087720 - [D…" at bounding box center [732, 479] width 835 height 322
click at [456, 575] on div "ID de usuario Fecha de expiración Fecha de creación Marca Estado 318087720 - [D…" at bounding box center [732, 479] width 835 height 322
click at [589, 542] on div "ID de usuario Fecha de expiración Fecha de creación Marca Estado 318087720 - [D…" at bounding box center [732, 479] width 835 height 322
click at [475, 560] on div "ID de usuario Fecha de expiración Fecha de creación Marca Estado 318087720 - [D…" at bounding box center [732, 479] width 835 height 322
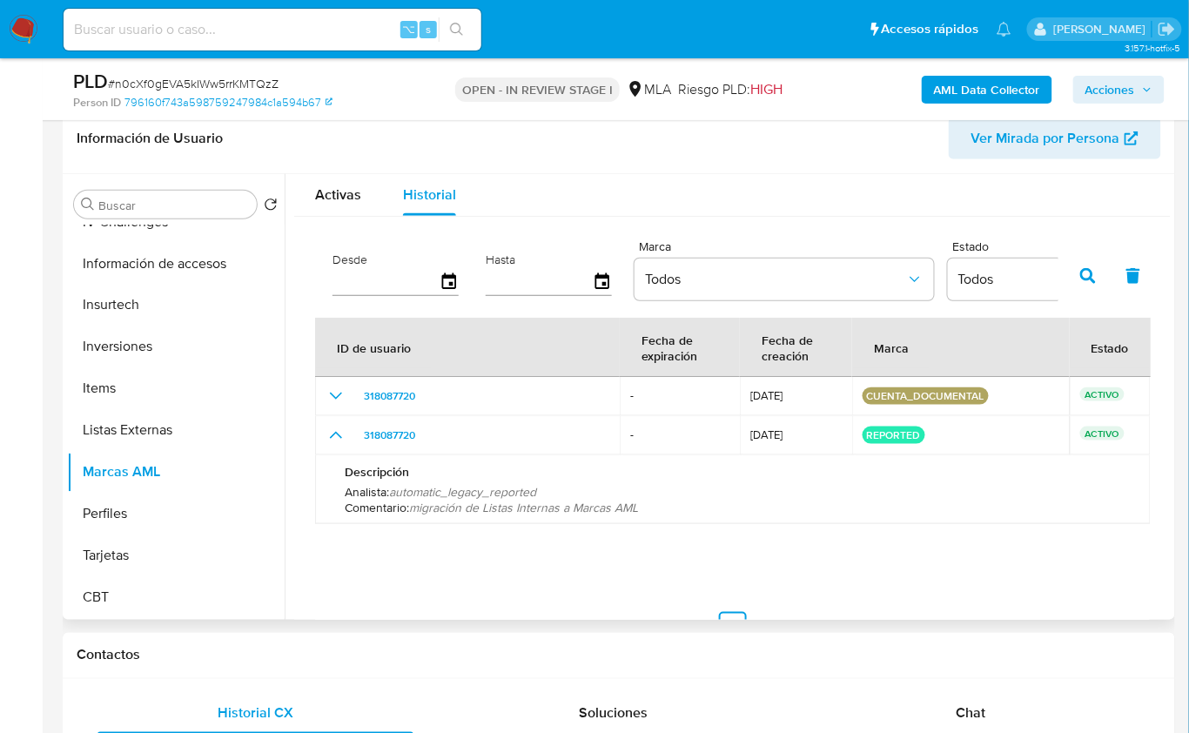
click at [926, 512] on p "Comentario : migración de Listas Internas a Marcas AML" at bounding box center [733, 508] width 776 height 16
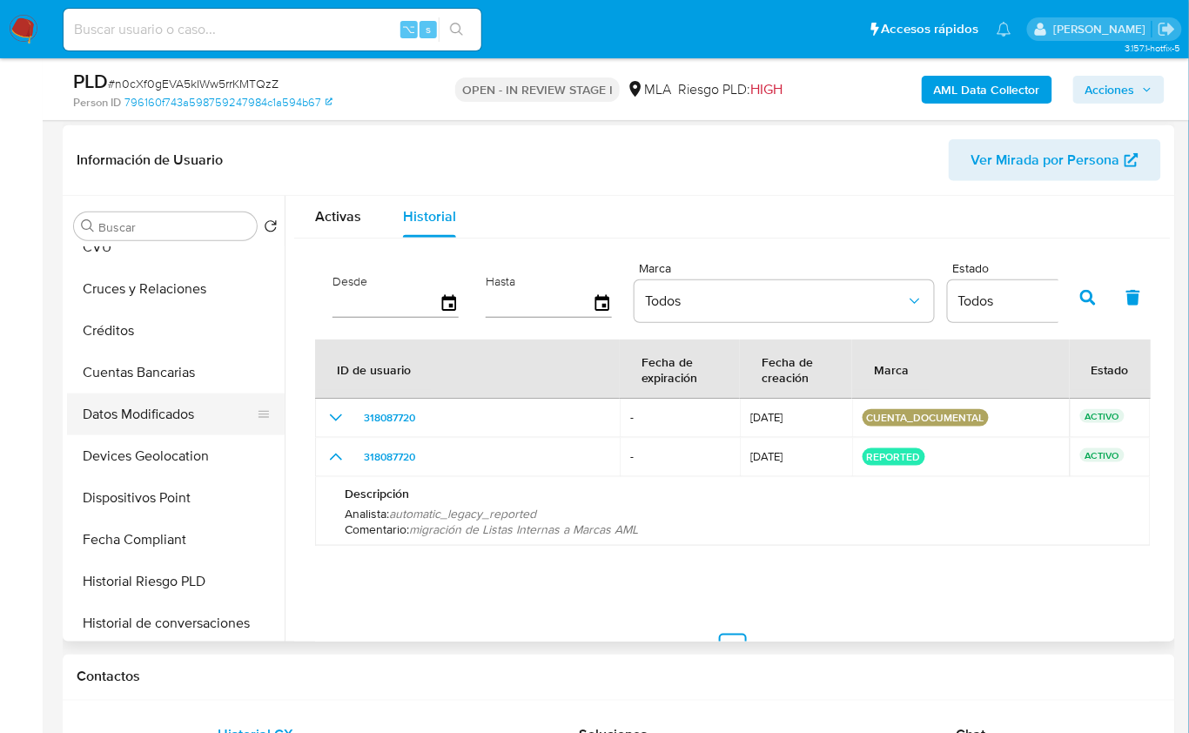
scroll to position [305, 0]
